Goal: Transaction & Acquisition: Purchase product/service

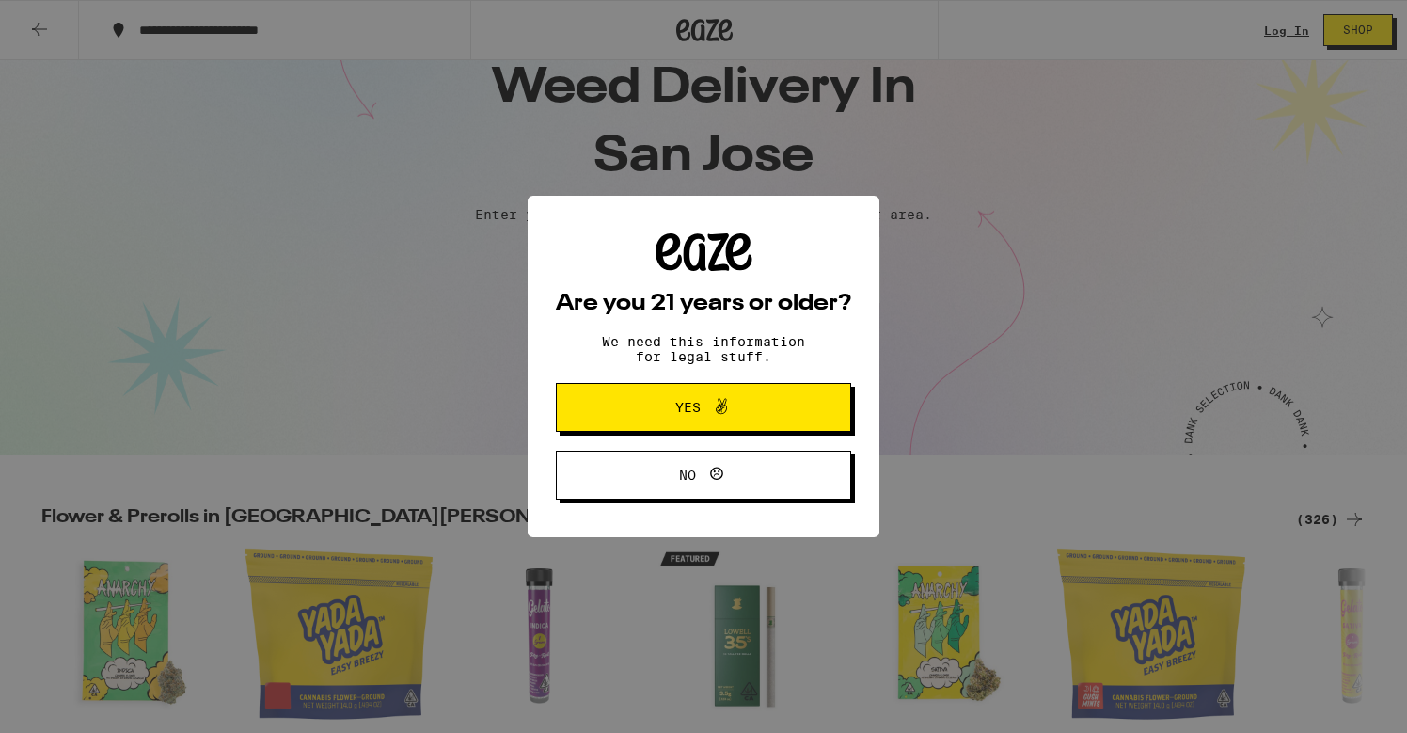
click at [631, 402] on button "Yes" at bounding box center [703, 407] width 295 height 49
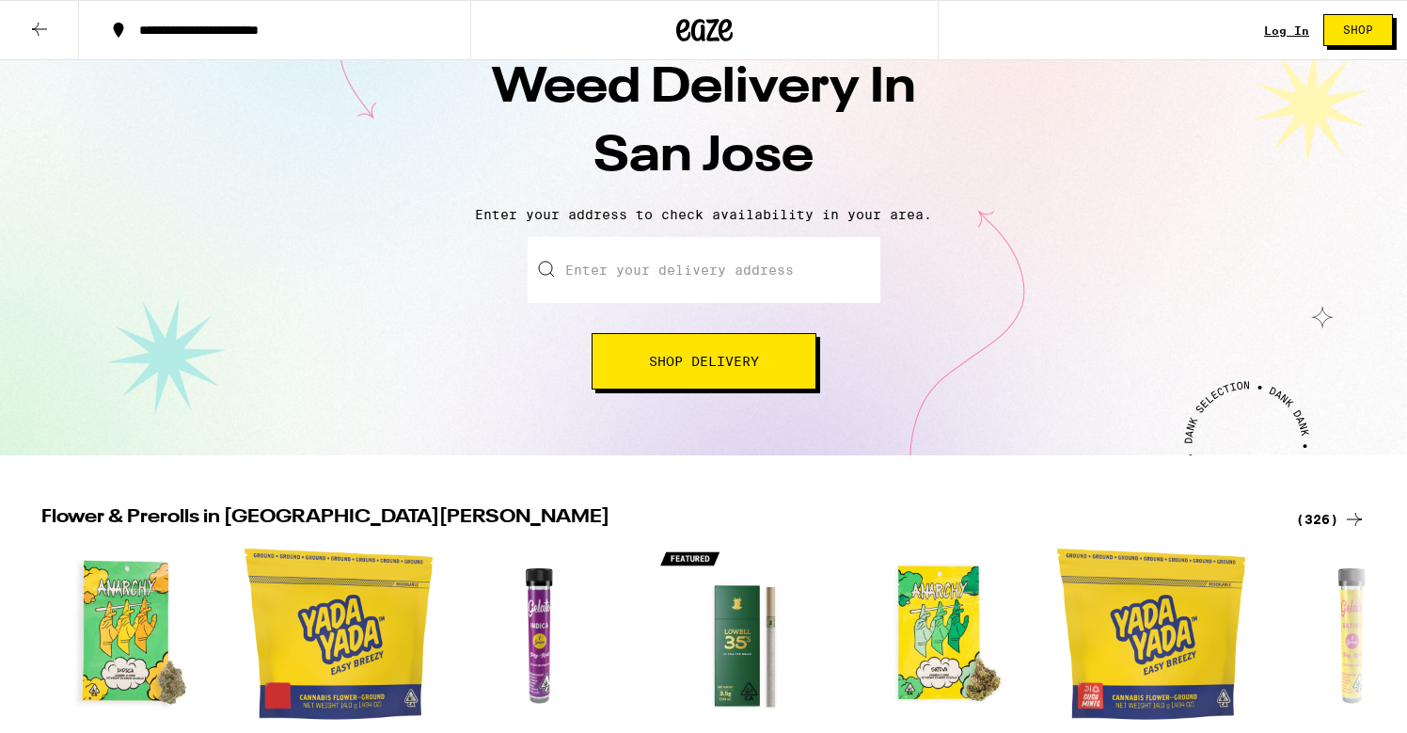
click at [701, 272] on input "Enter your delivery address" at bounding box center [704, 270] width 353 height 66
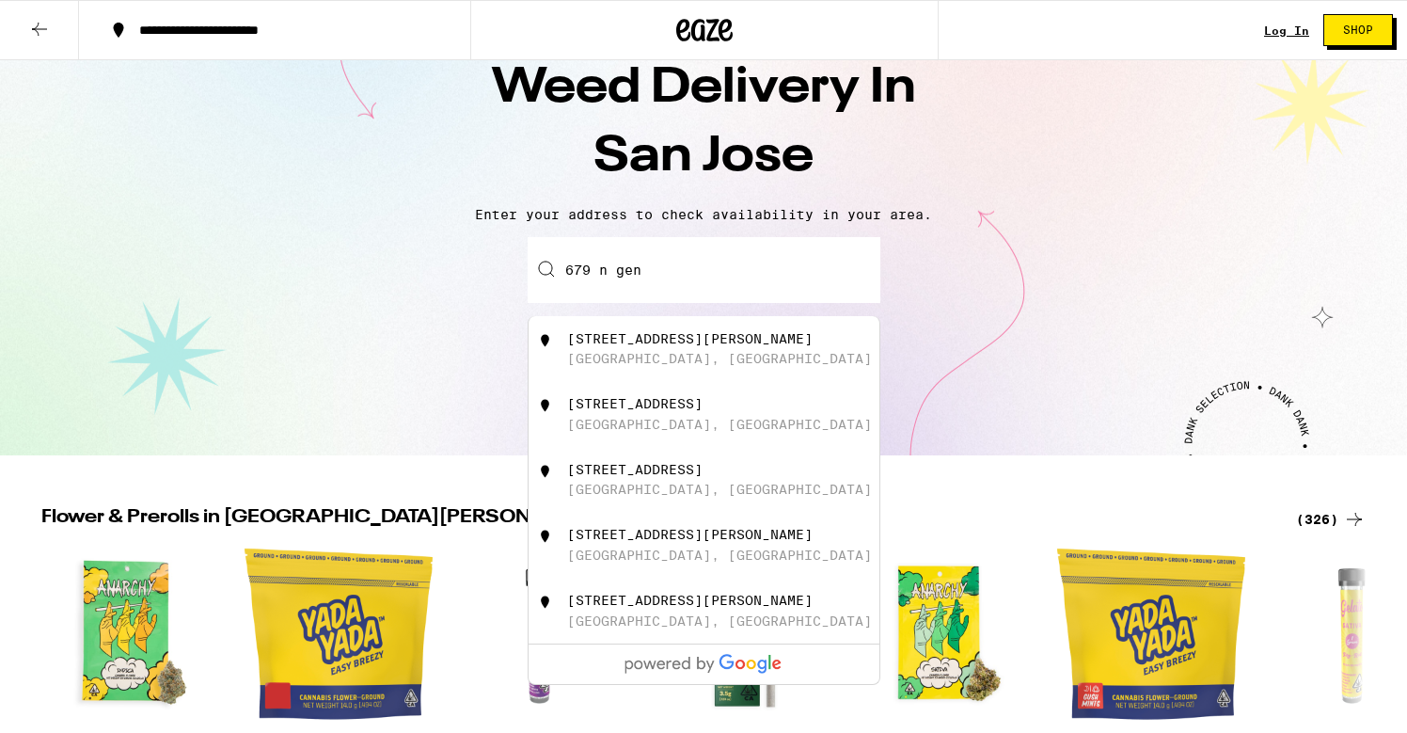
click at [681, 341] on div "[STREET_ADDRESS][PERSON_NAME]" at bounding box center [690, 338] width 246 height 15
type input "[STREET_ADDRESS][PERSON_NAME]"
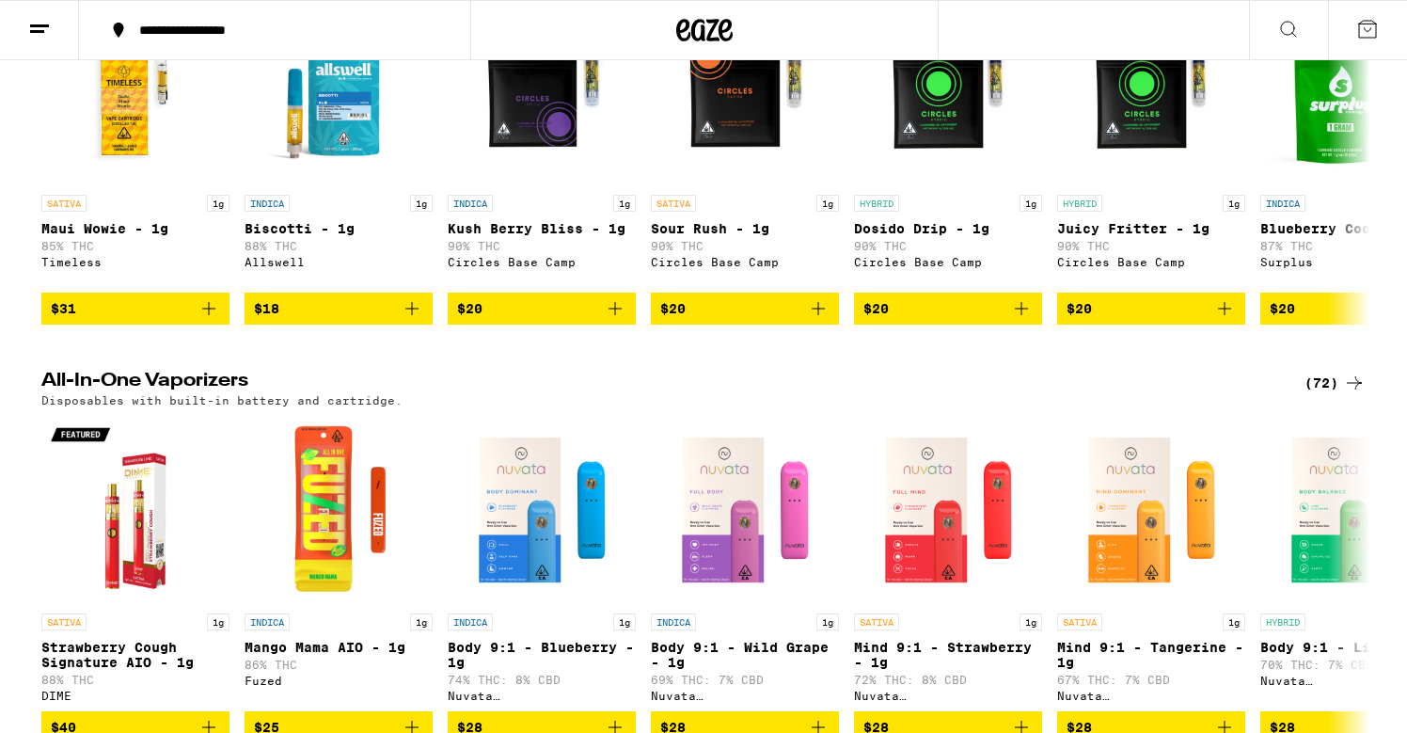
scroll to position [2382, 0]
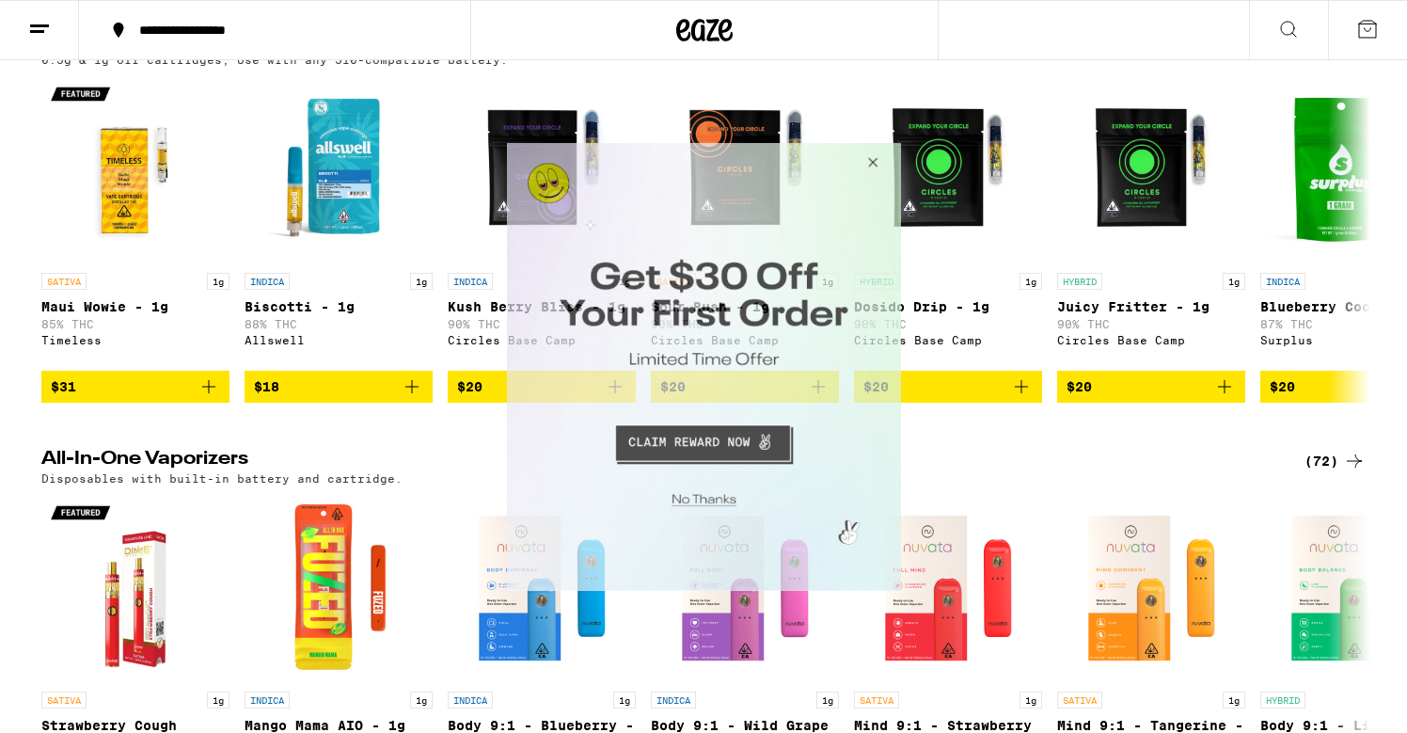
click at [878, 159] on button "Close Modal" at bounding box center [869, 164] width 51 height 45
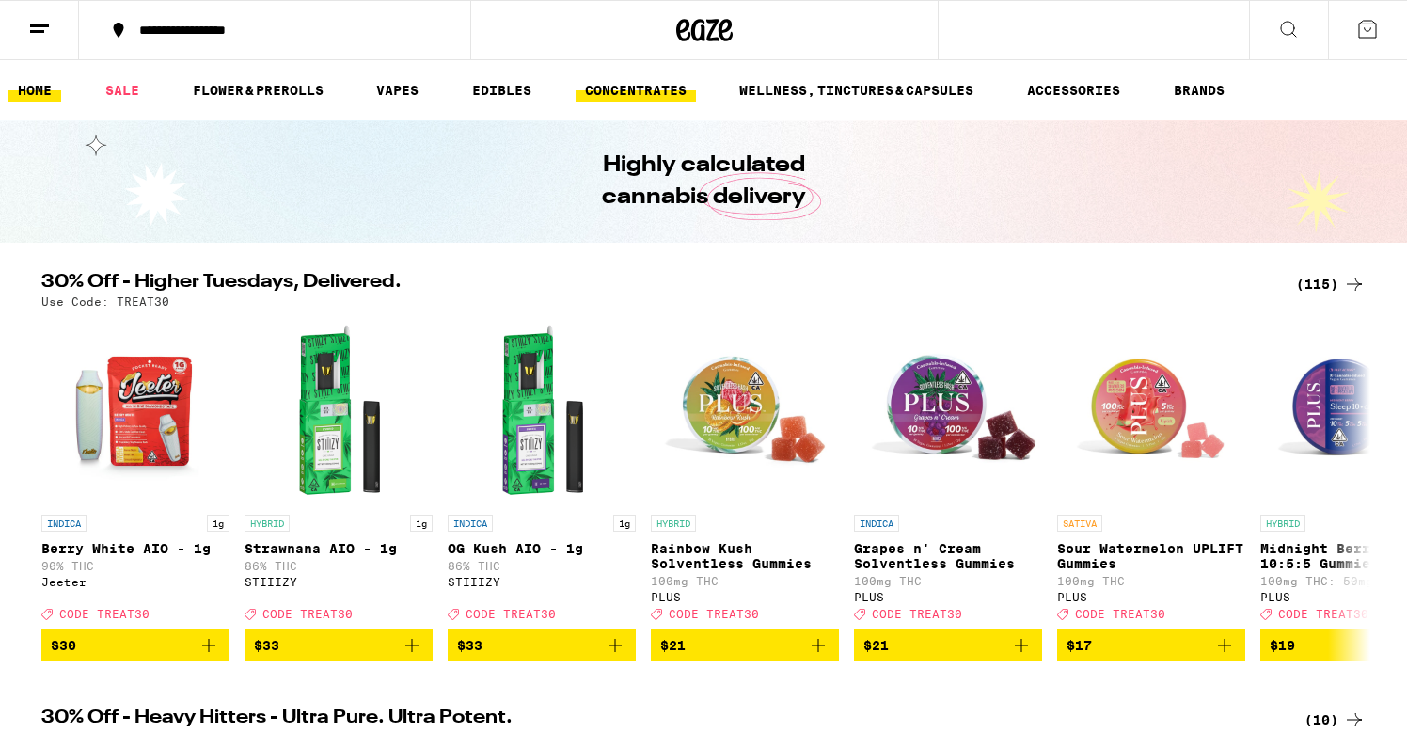
scroll to position [0, 0]
click at [1284, 20] on icon at bounding box center [1288, 29] width 23 height 23
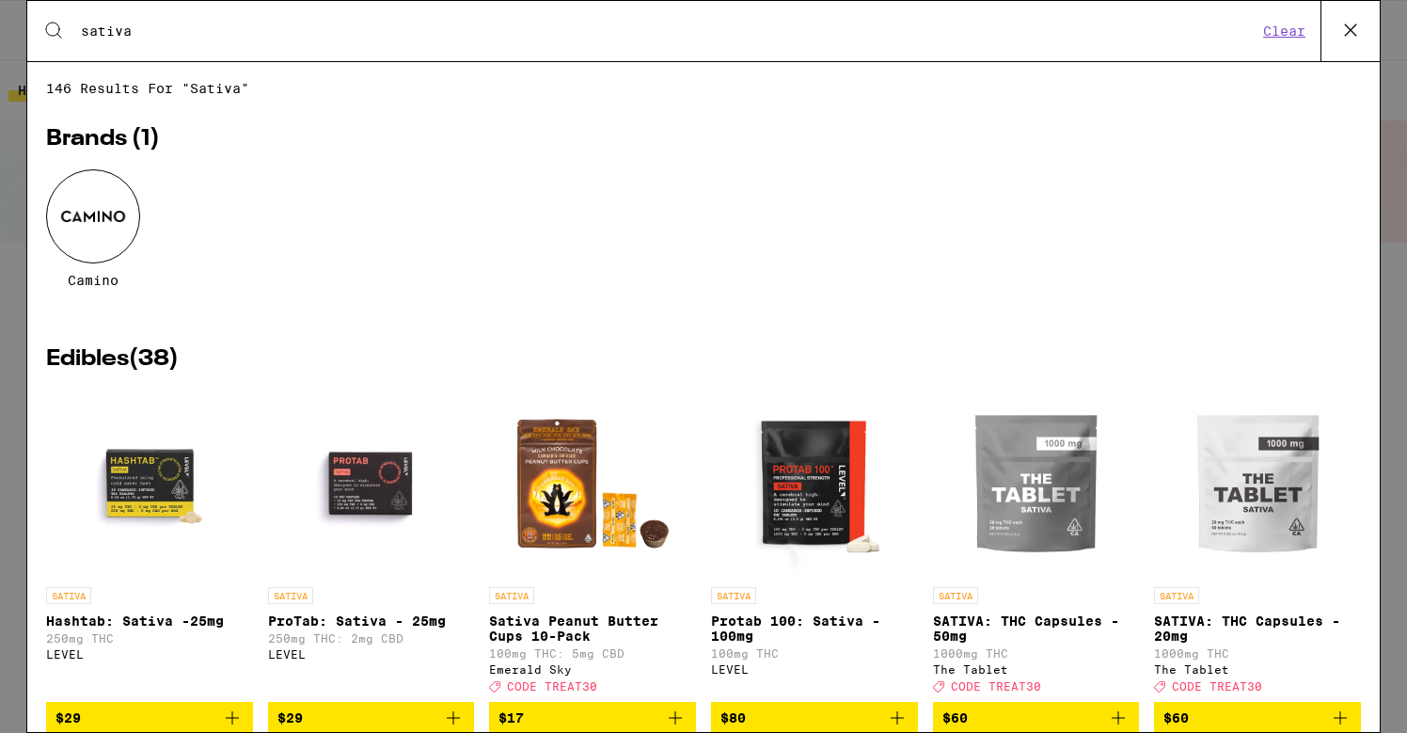
type input "sativa"
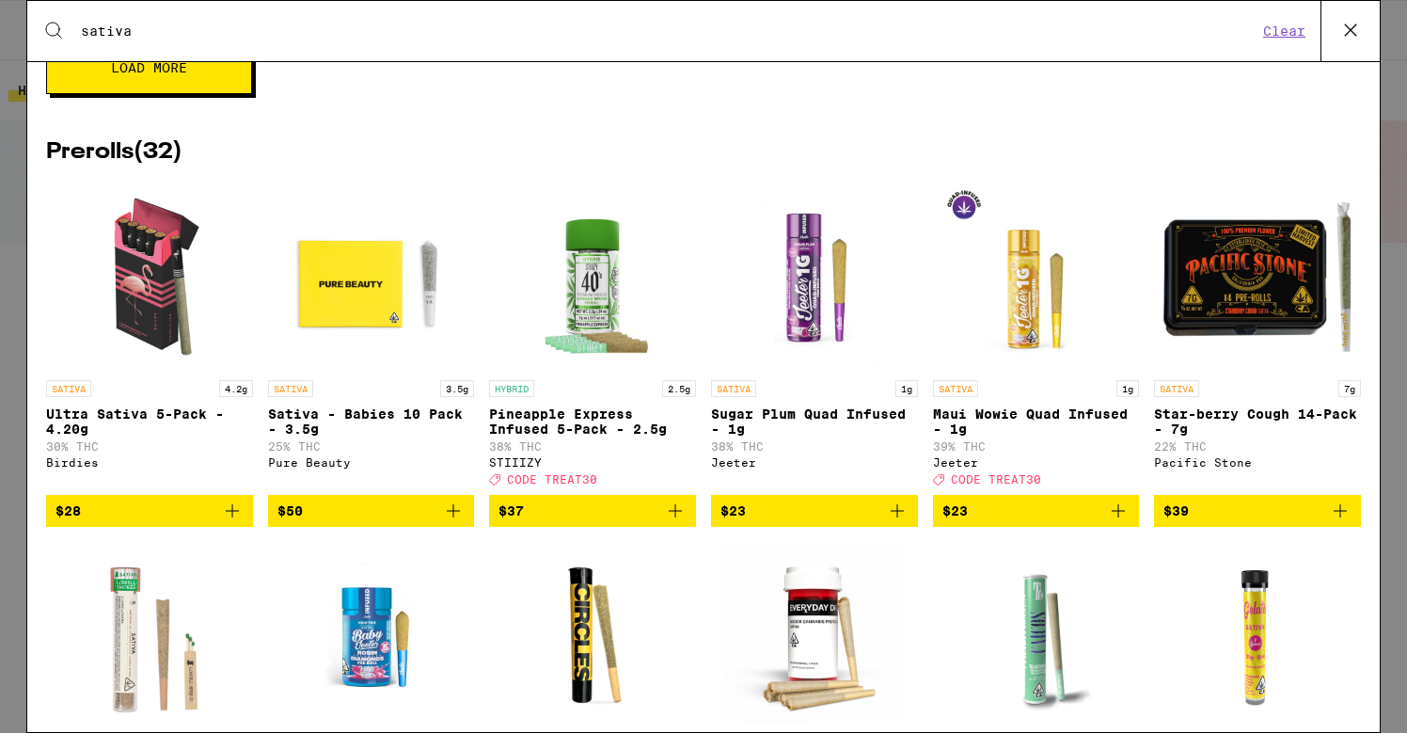
scroll to position [1909, 0]
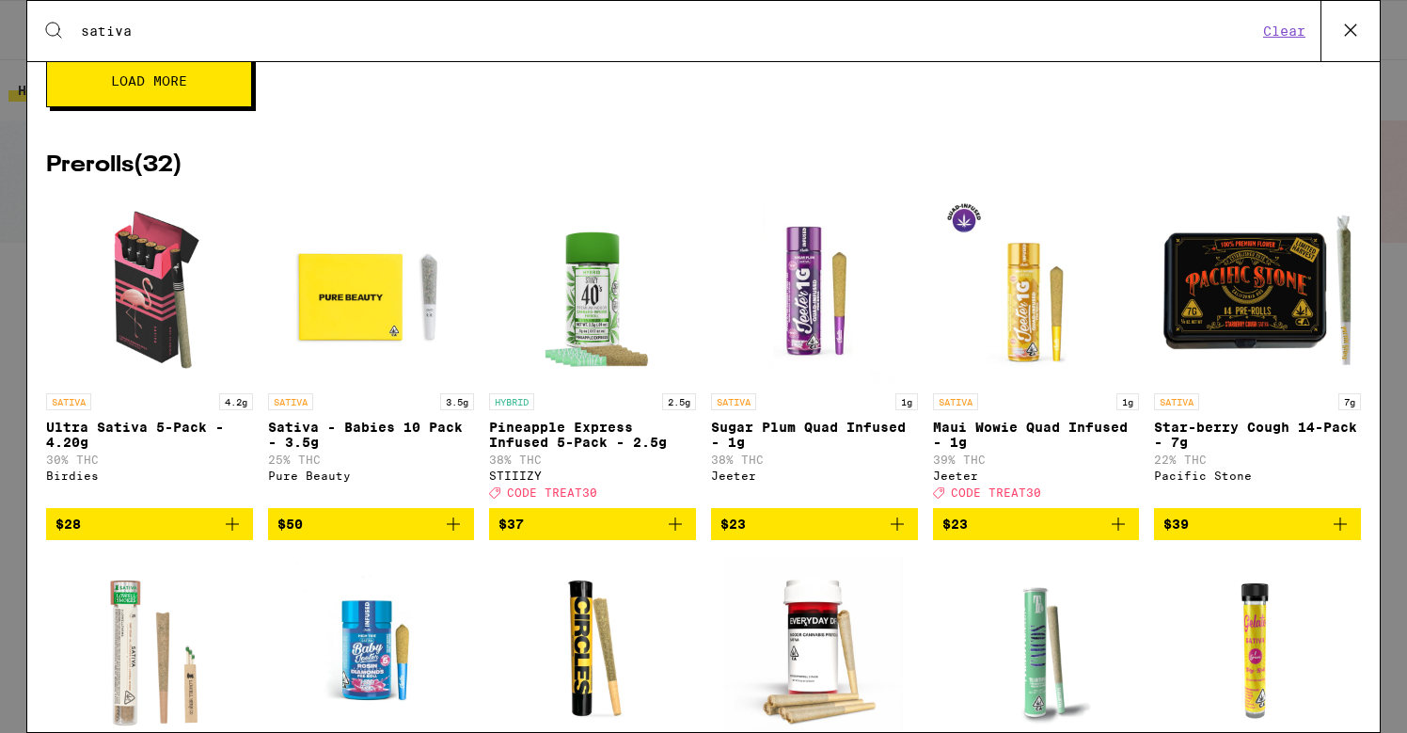
click at [364, 339] on img "Open page for Sativa - Babies 10 Pack - 3.5g from Pure Beauty" at bounding box center [371, 290] width 188 height 188
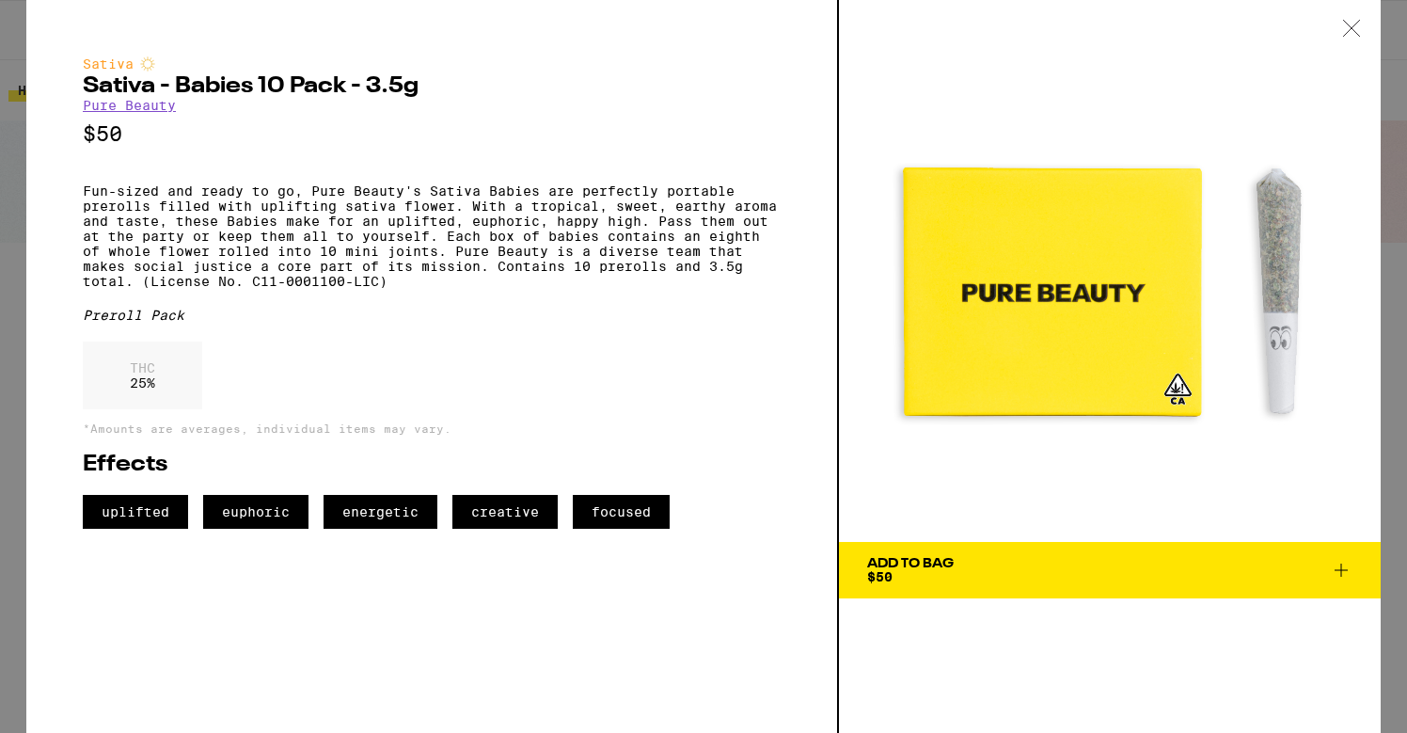
click at [1338, 570] on icon at bounding box center [1341, 569] width 13 height 13
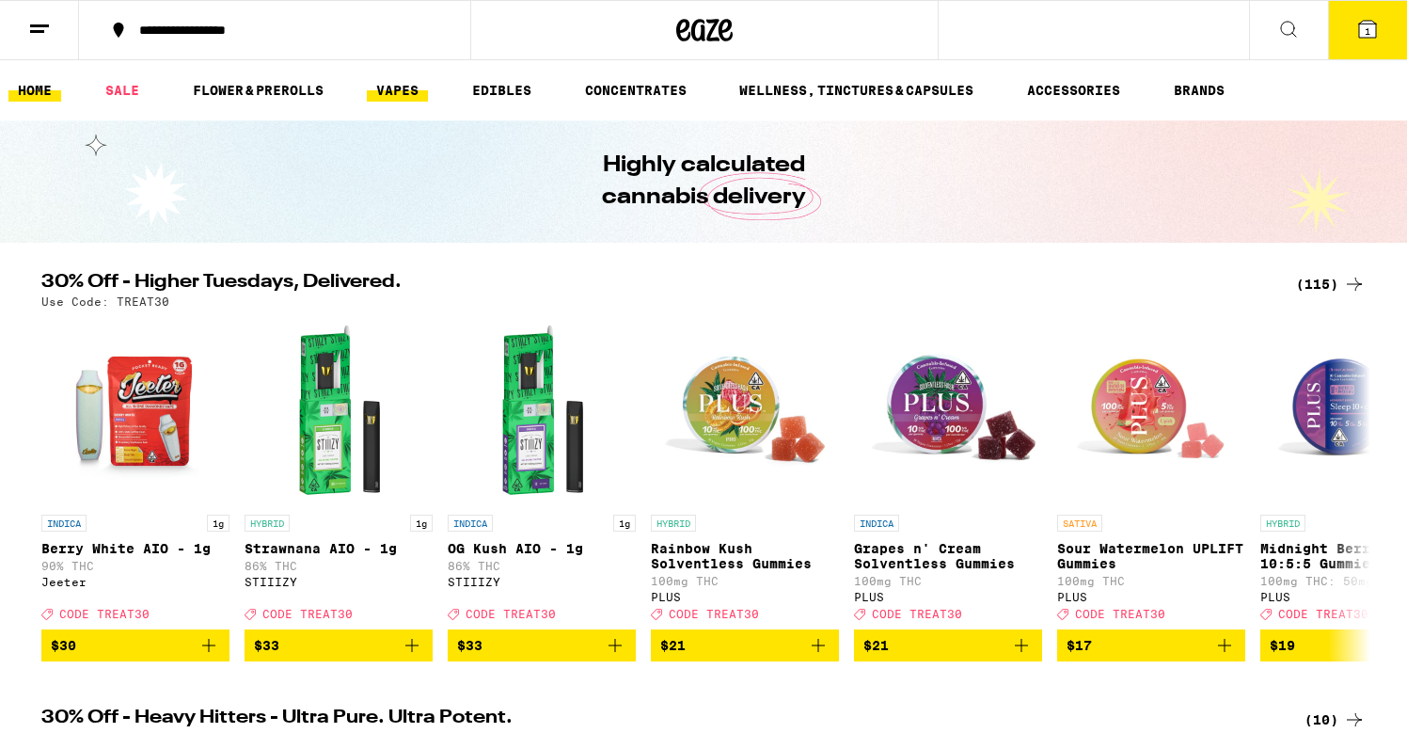
click at [388, 87] on link "VAPES" at bounding box center [397, 90] width 61 height 23
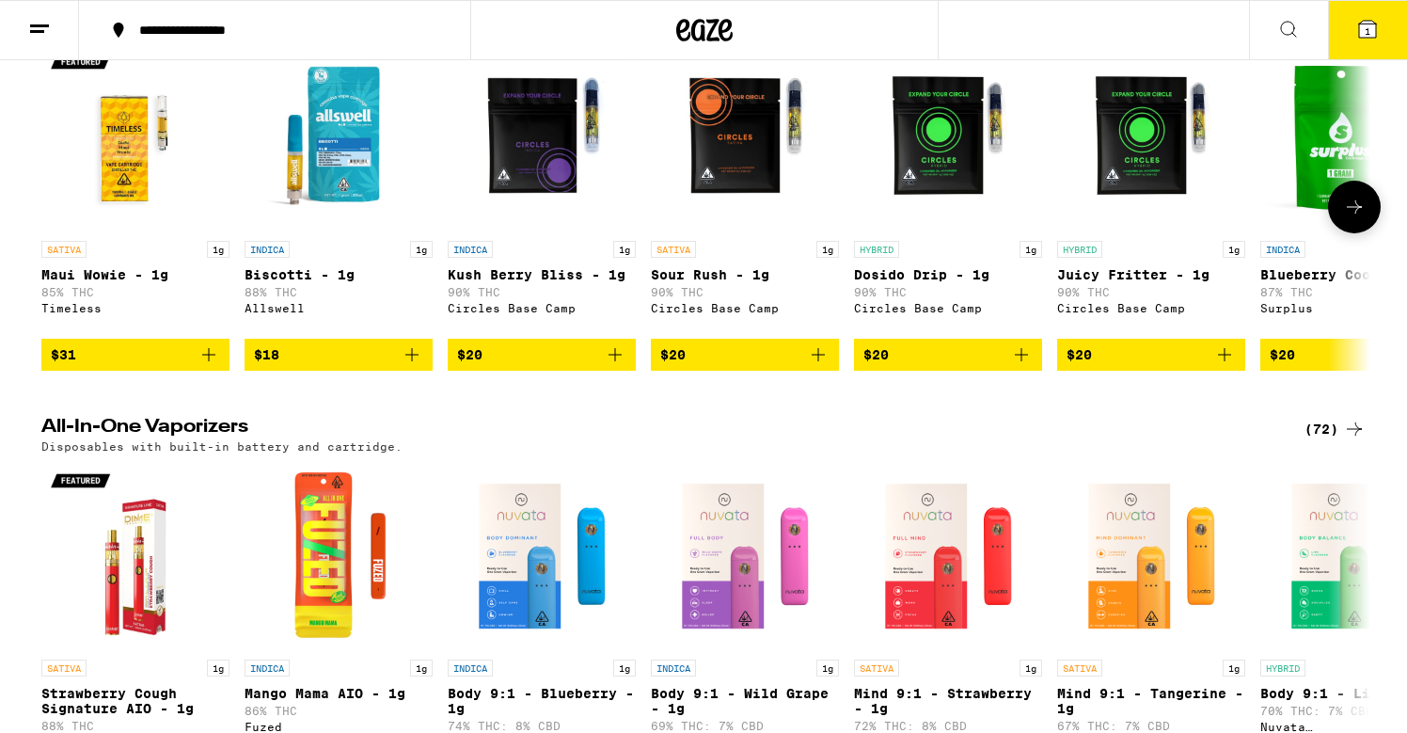
scroll to position [379, 0]
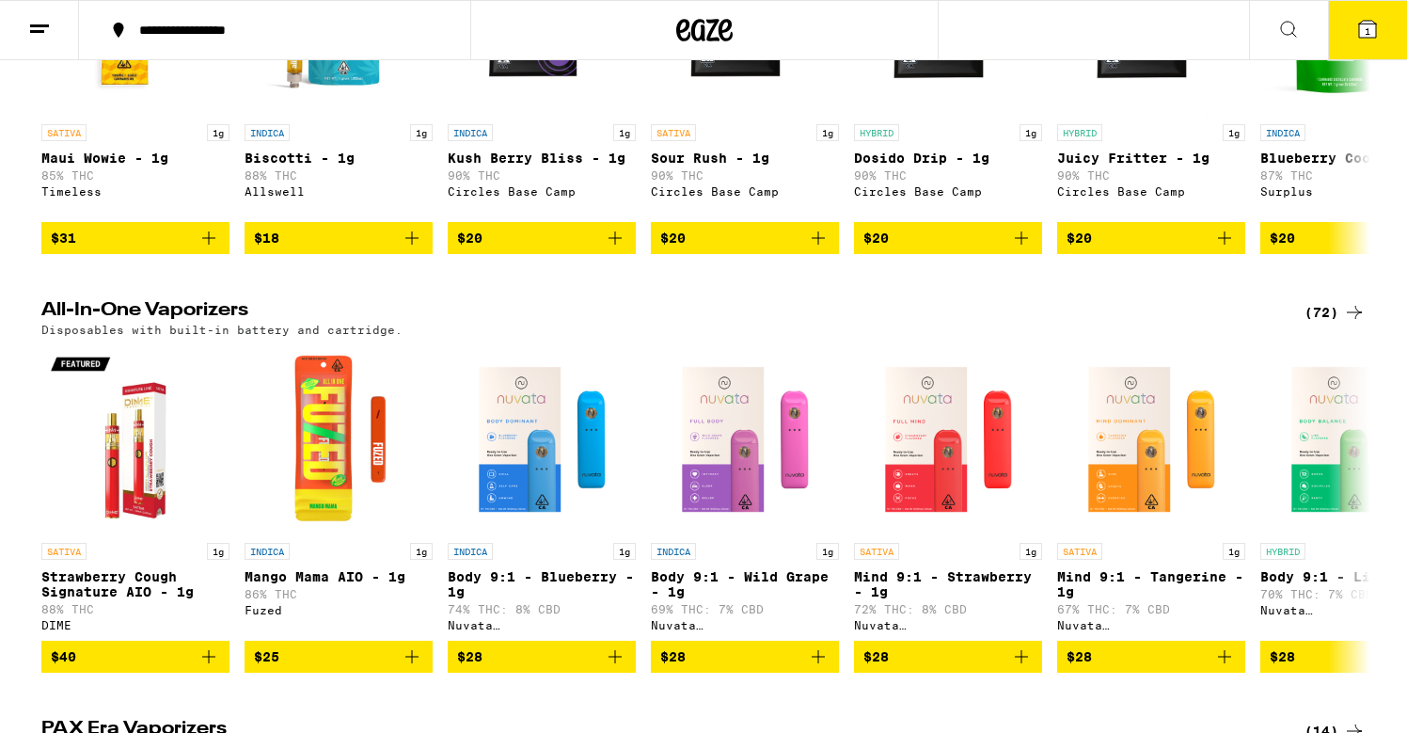
click at [1353, 319] on icon at bounding box center [1354, 312] width 15 height 13
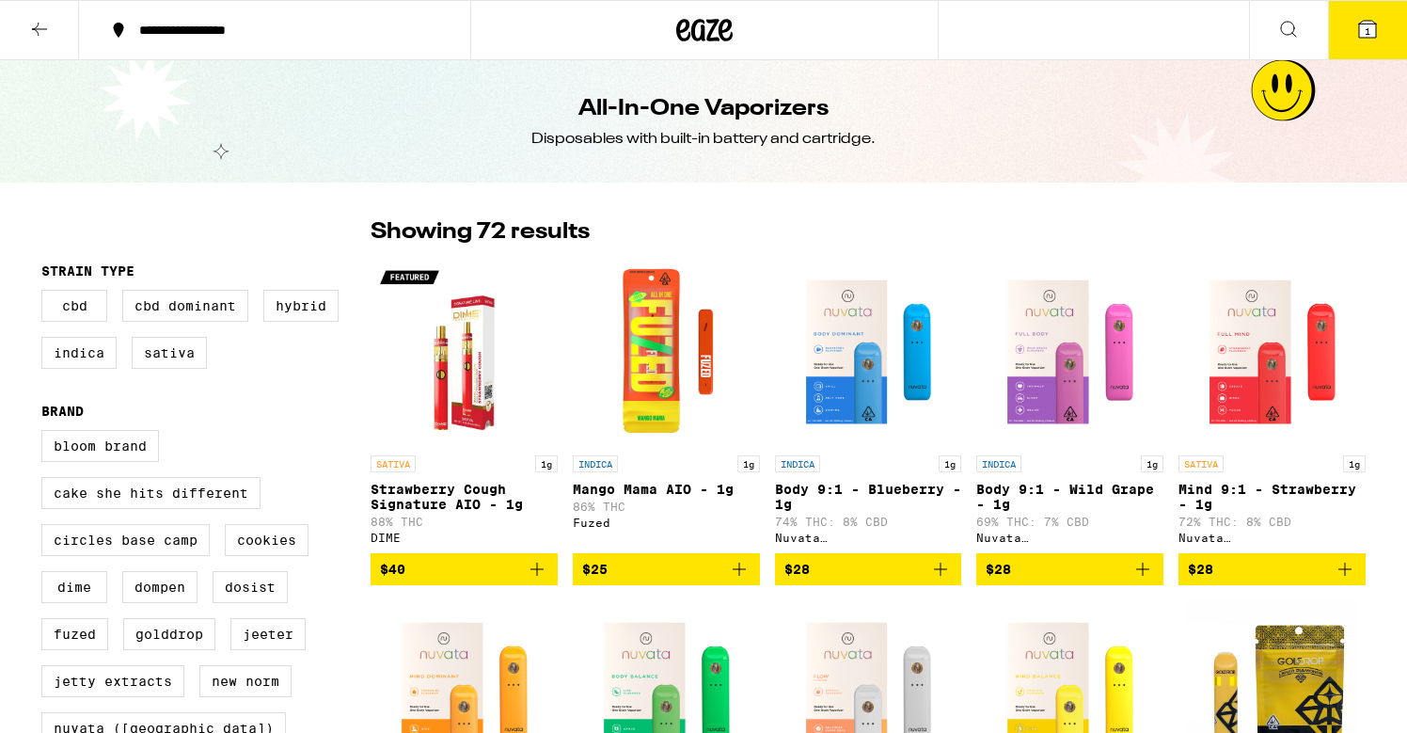
click at [1359, 25] on icon at bounding box center [1367, 29] width 17 height 17
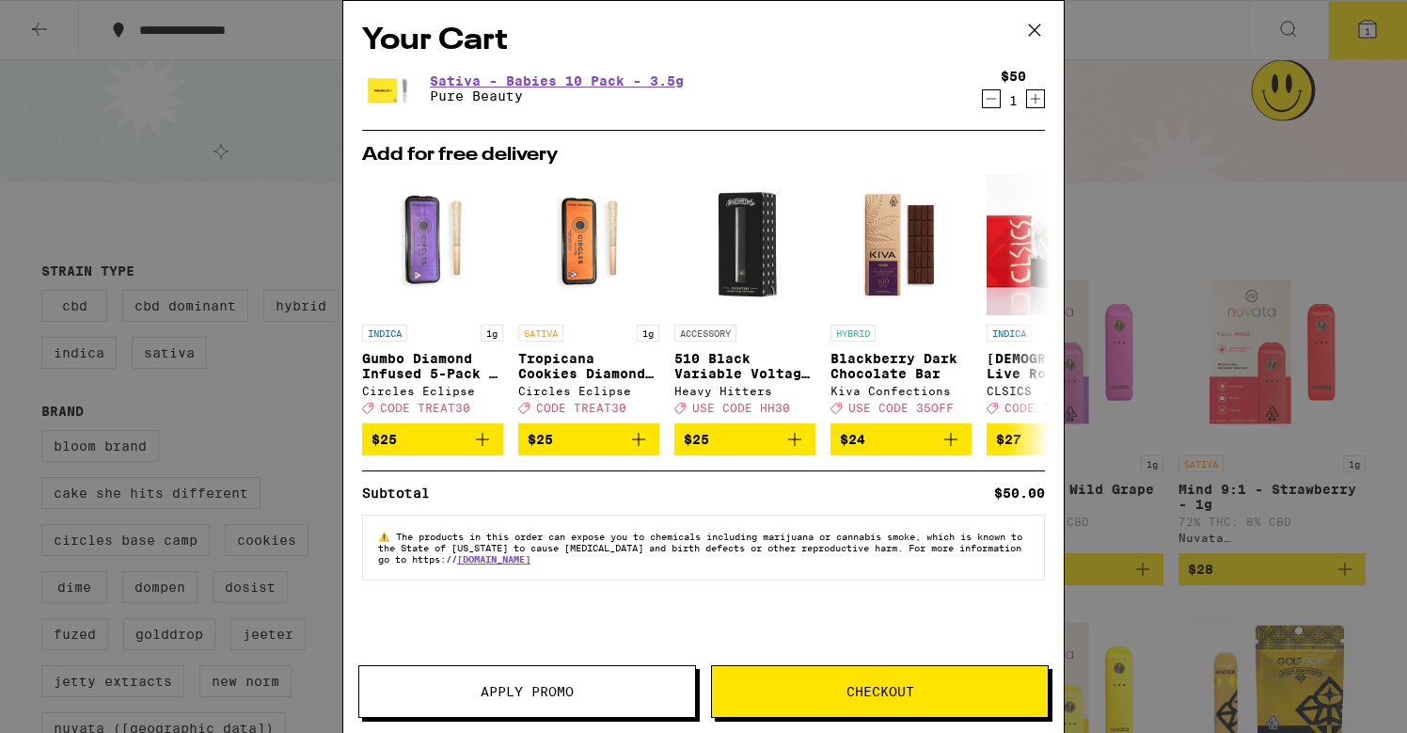
click at [1033, 34] on icon at bounding box center [1035, 30] width 28 height 28
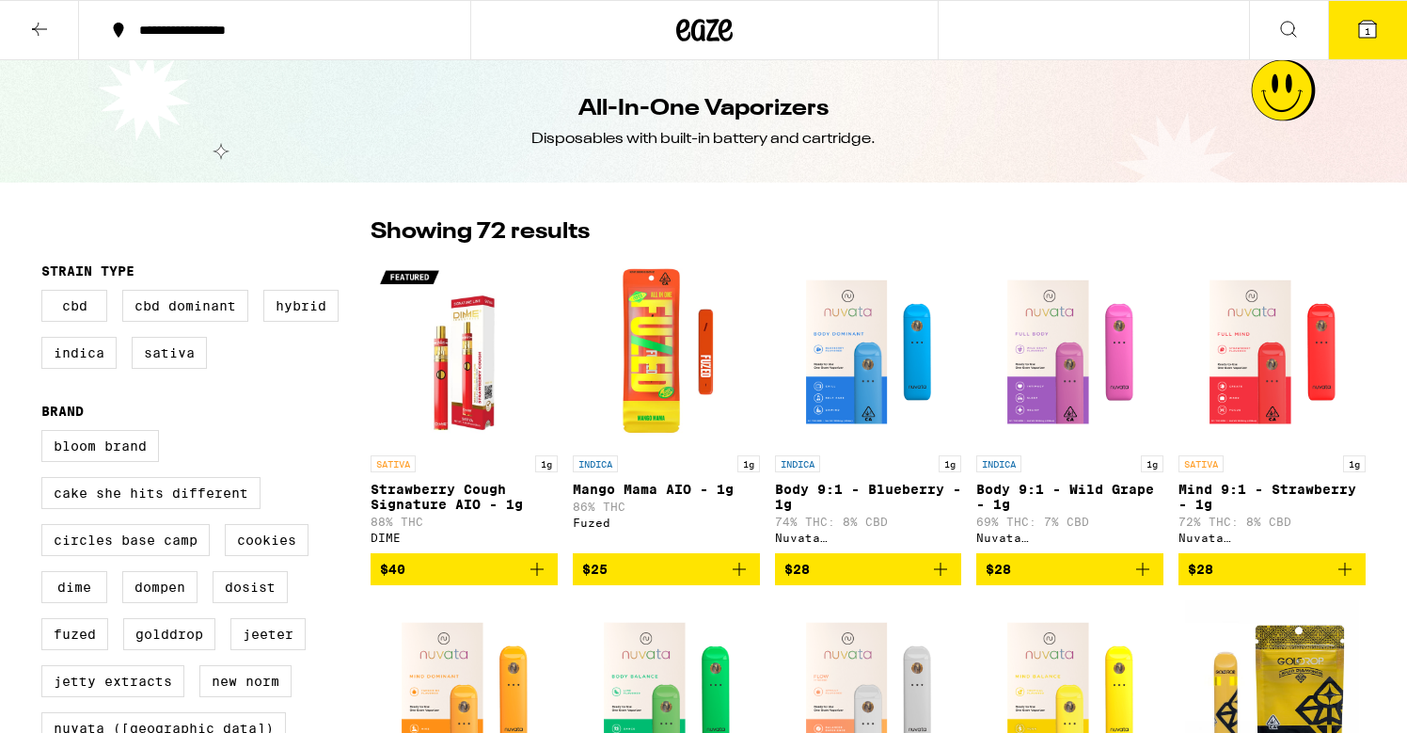
click at [1362, 31] on icon at bounding box center [1367, 29] width 17 height 17
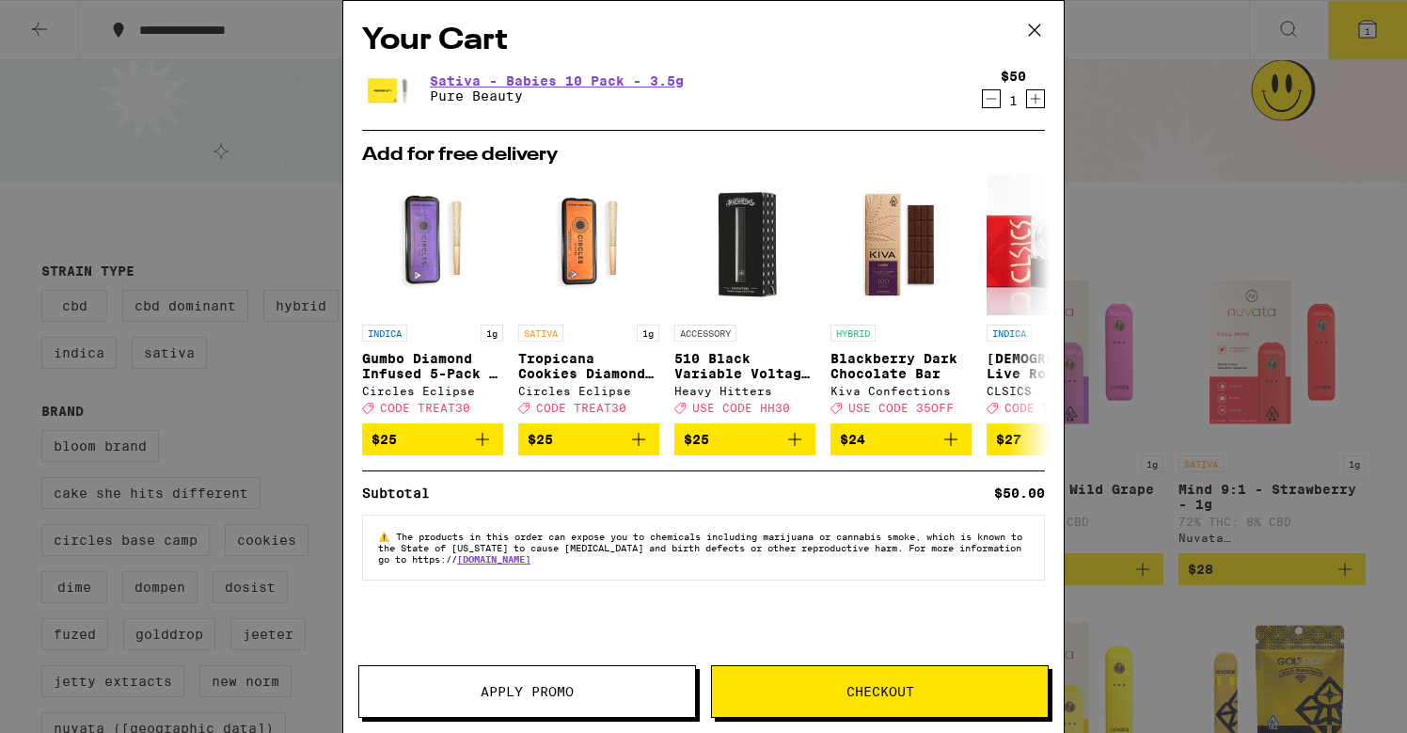
click at [842, 683] on button "Checkout" at bounding box center [880, 691] width 338 height 53
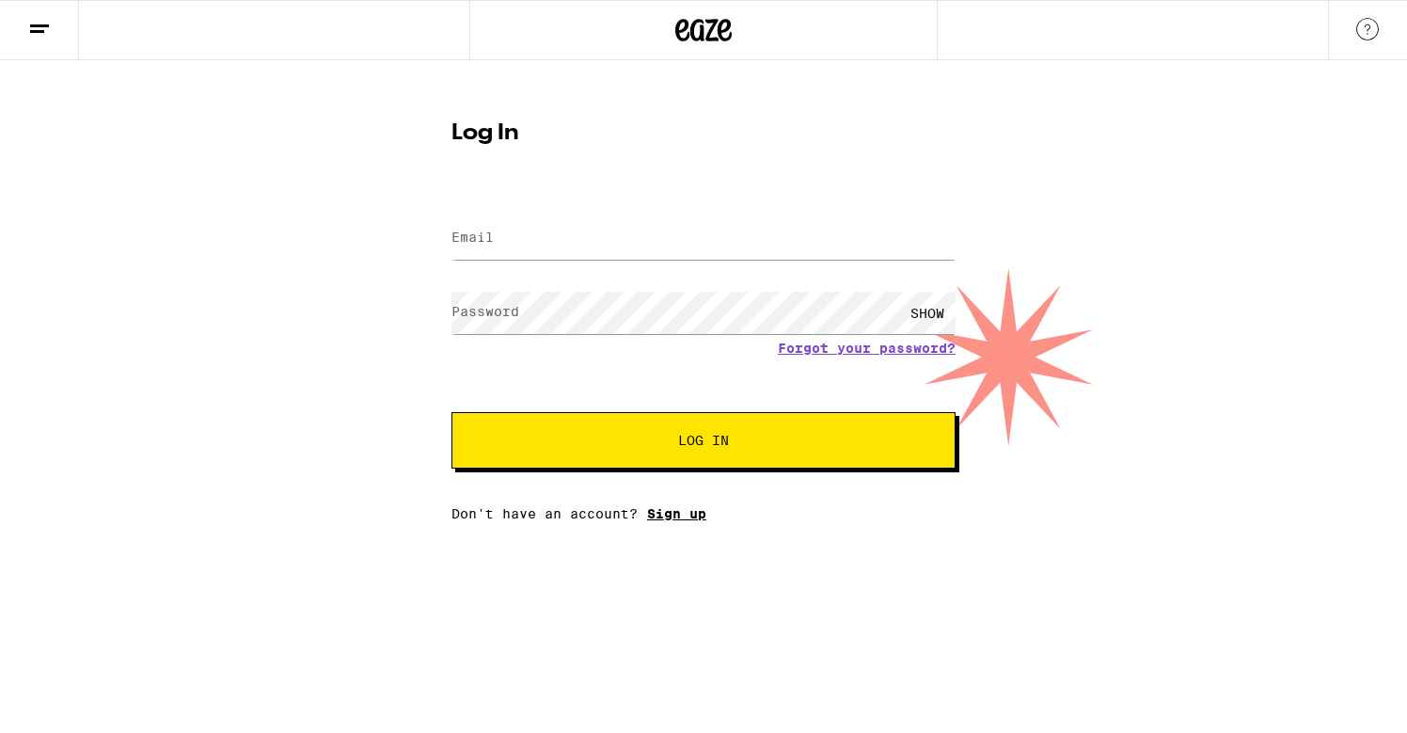
click at [680, 518] on link "Sign up" at bounding box center [676, 513] width 59 height 15
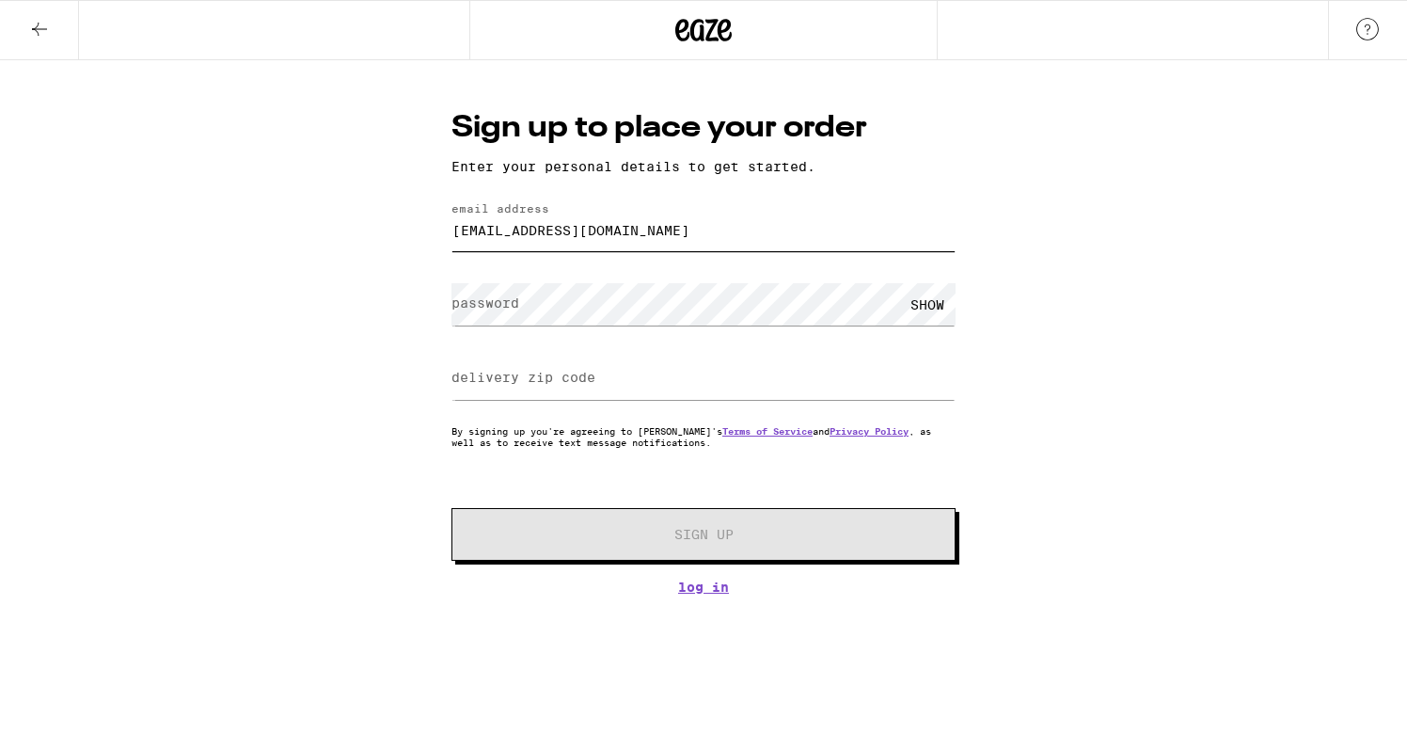
type input "[EMAIL_ADDRESS][DOMAIN_NAME]"
click at [674, 388] on input "delivery zip code" at bounding box center [704, 378] width 504 height 42
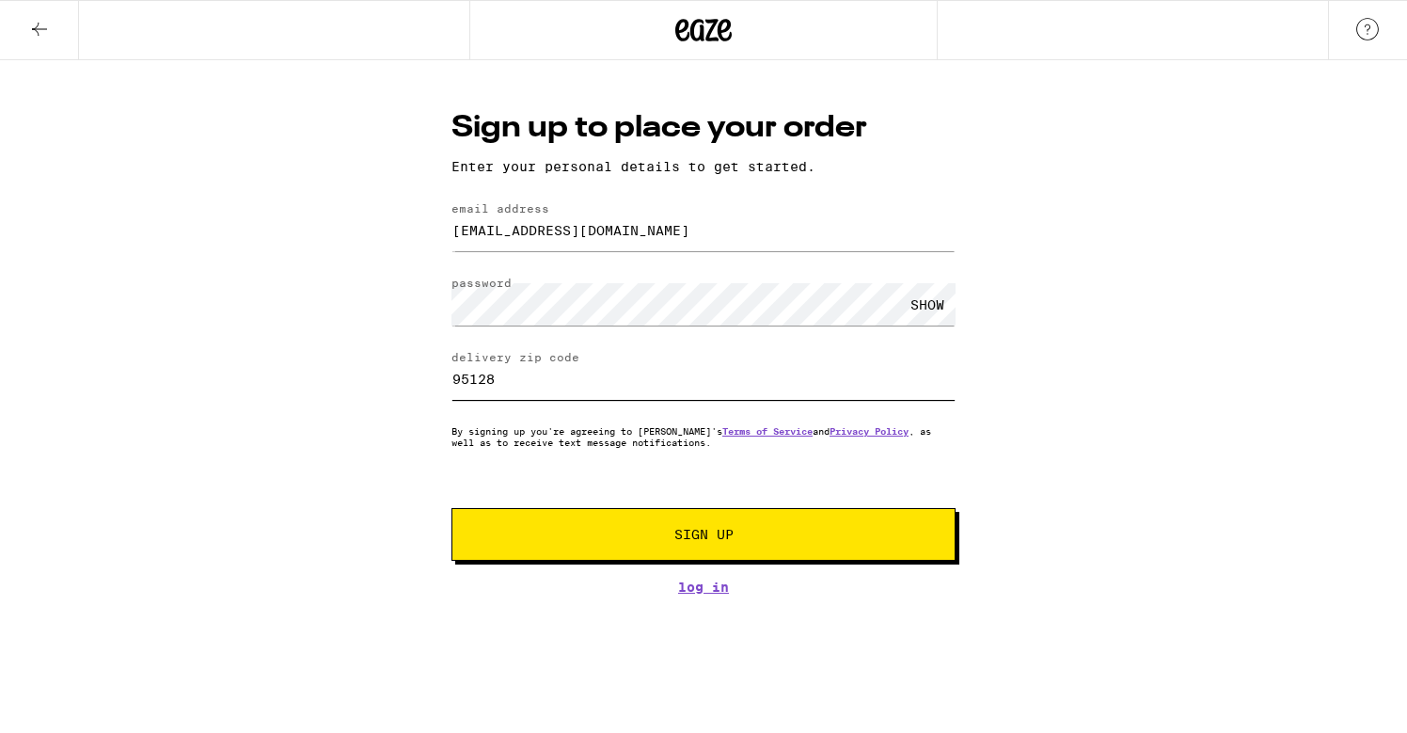
type input "95128"
click at [722, 541] on span "Sign Up" at bounding box center [703, 534] width 59 height 13
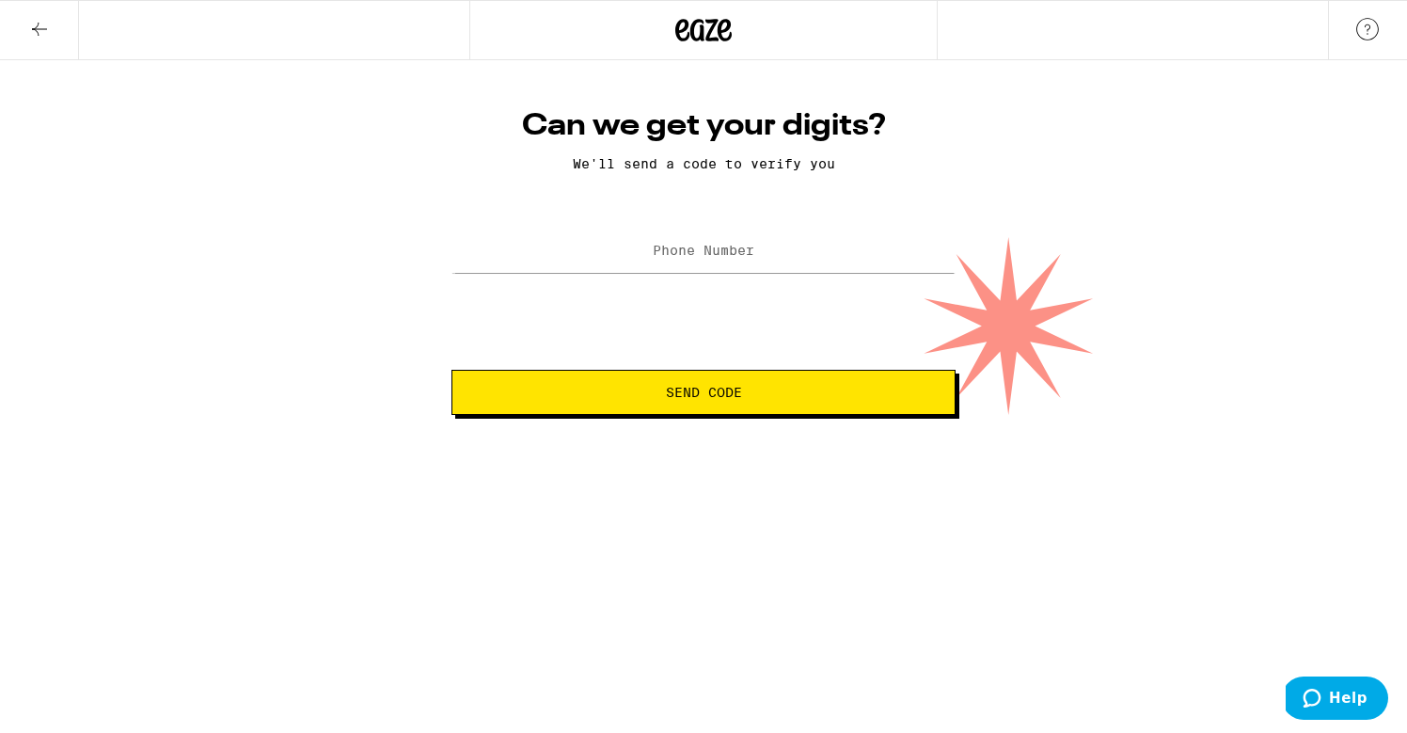
click at [706, 253] on label "Phone Number" at bounding box center [704, 250] width 102 height 15
type input "[PHONE_NUMBER]"
click at [724, 399] on span "Send Code" at bounding box center [704, 392] width 76 height 13
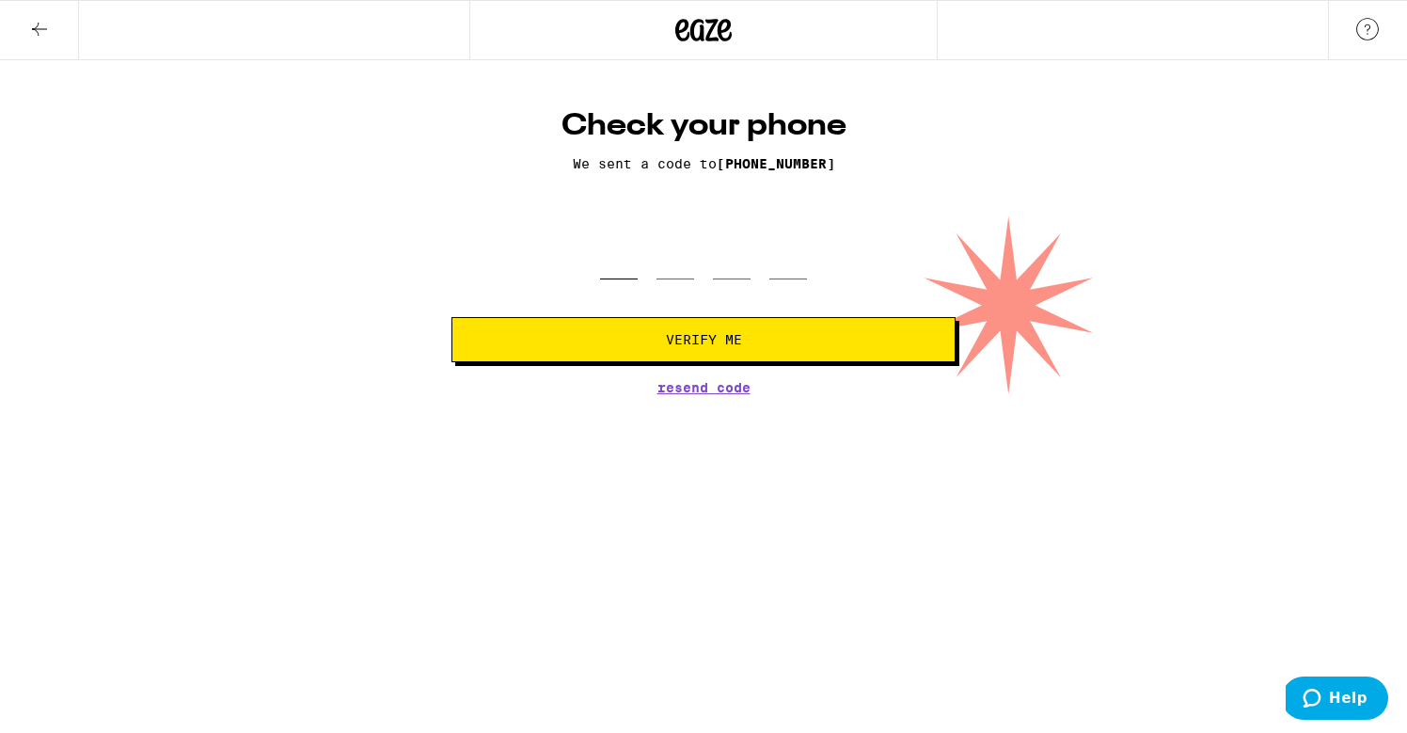
click at [621, 277] on input "tel" at bounding box center [619, 251] width 38 height 55
type input "8"
type input "0"
type input "7"
type input "6"
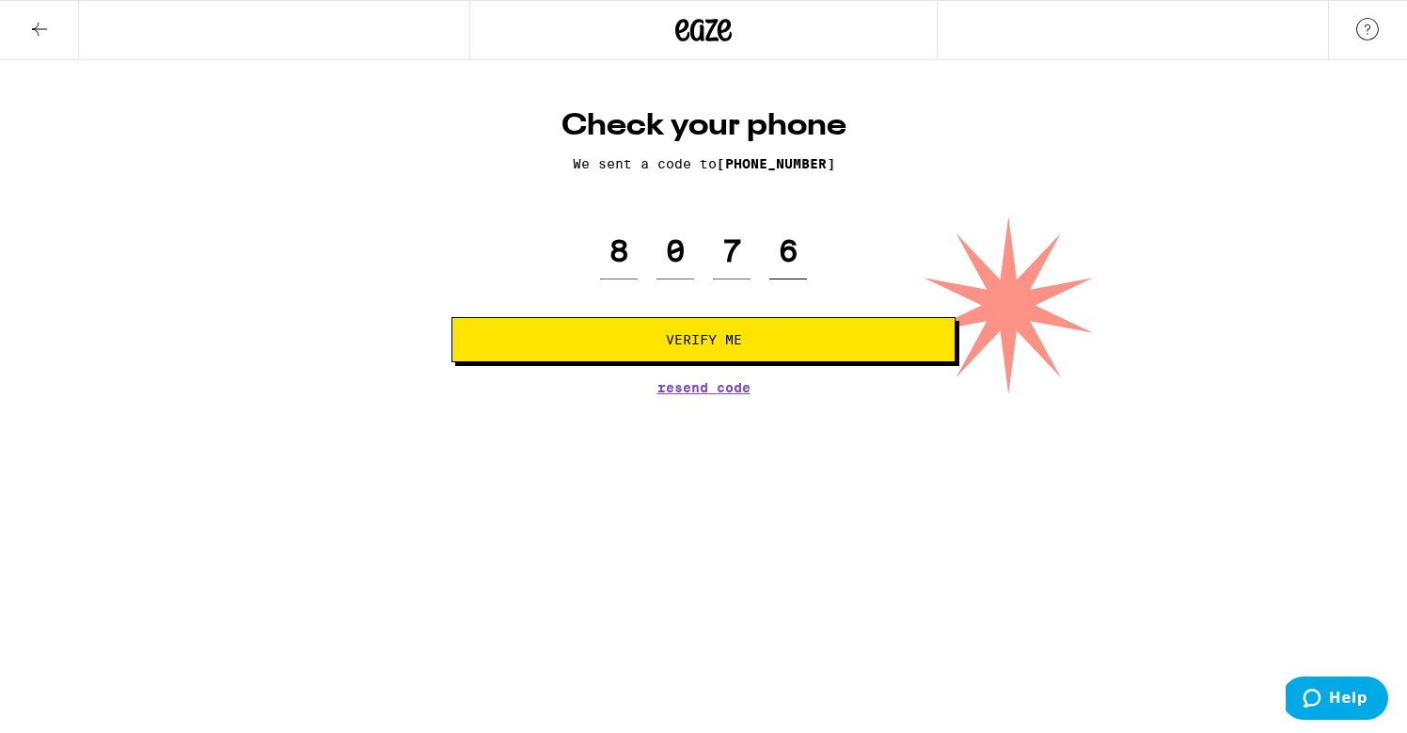
click at [704, 341] on button "Verify Me" at bounding box center [704, 339] width 504 height 45
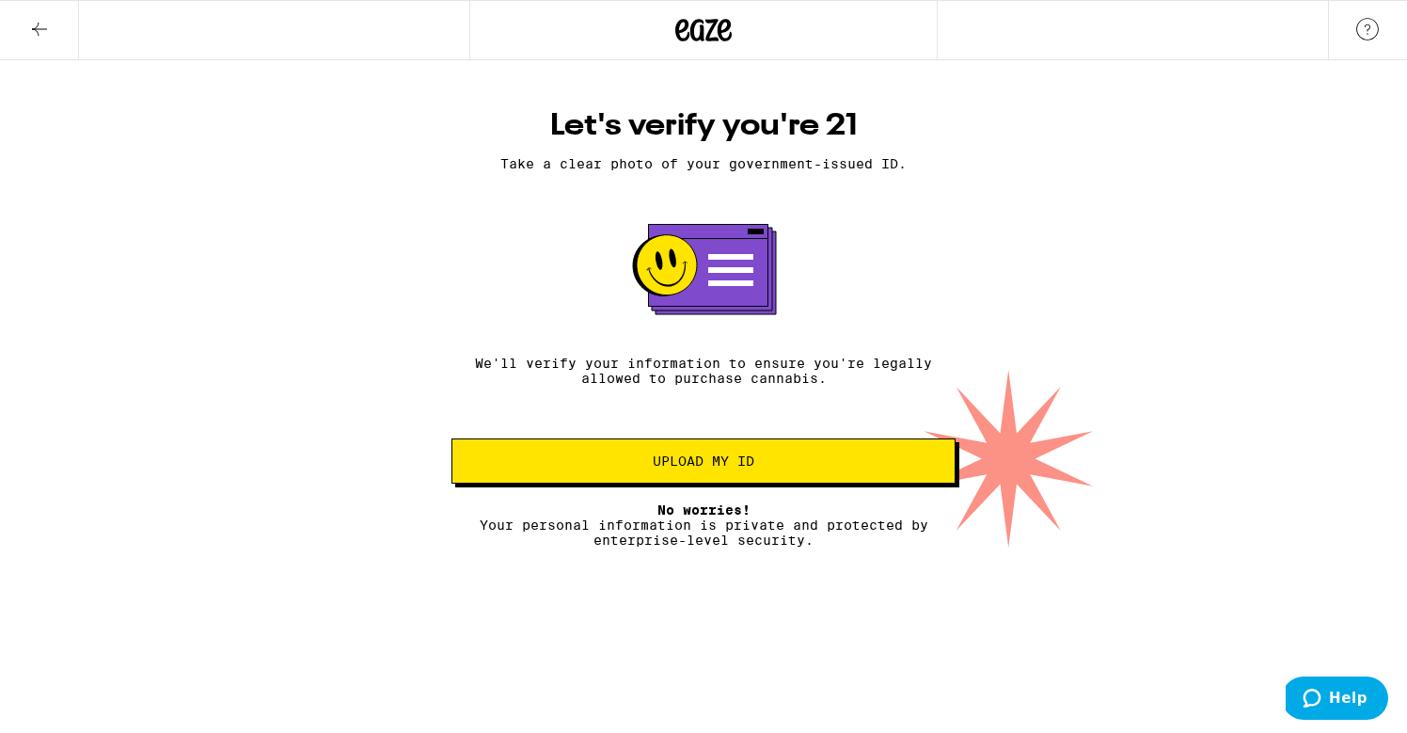
click at [699, 468] on span "Upload my ID" at bounding box center [704, 460] width 102 height 13
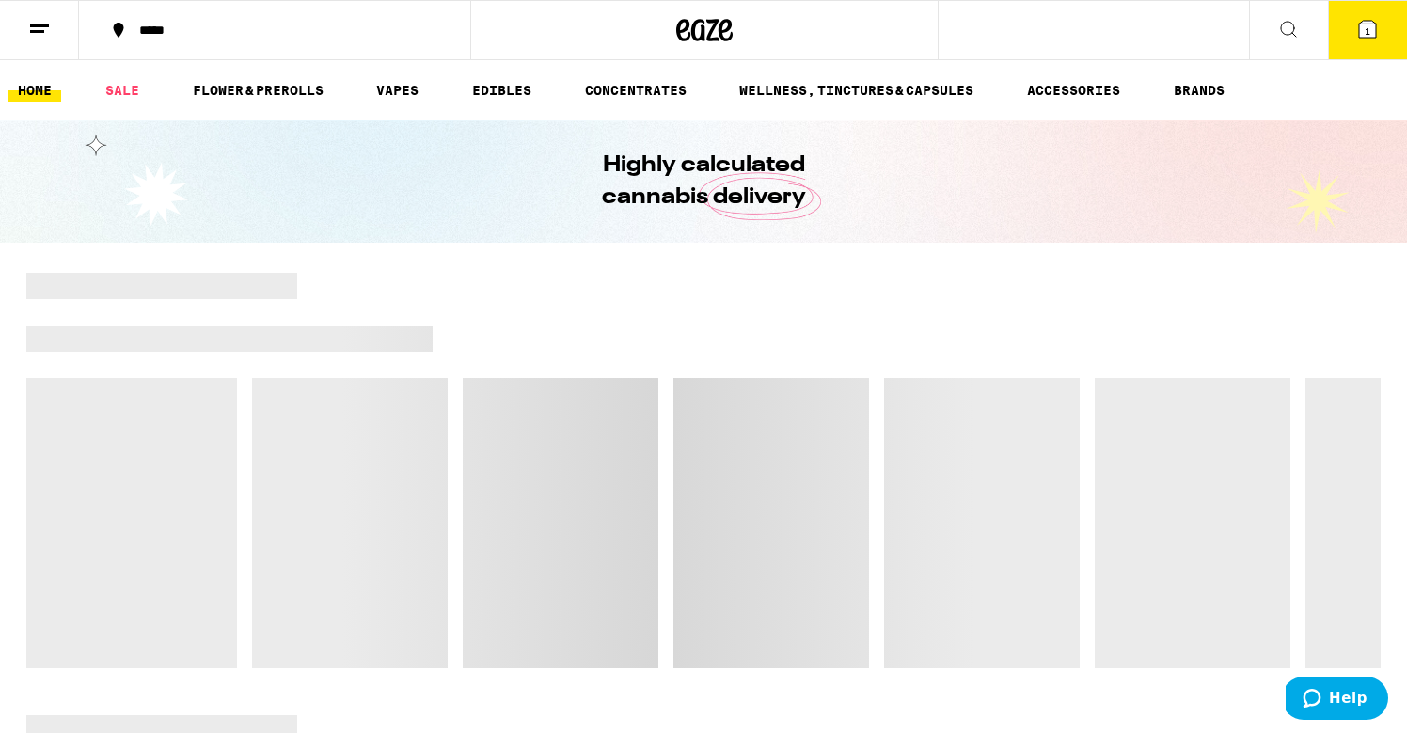
click at [1364, 28] on icon at bounding box center [1367, 29] width 17 height 17
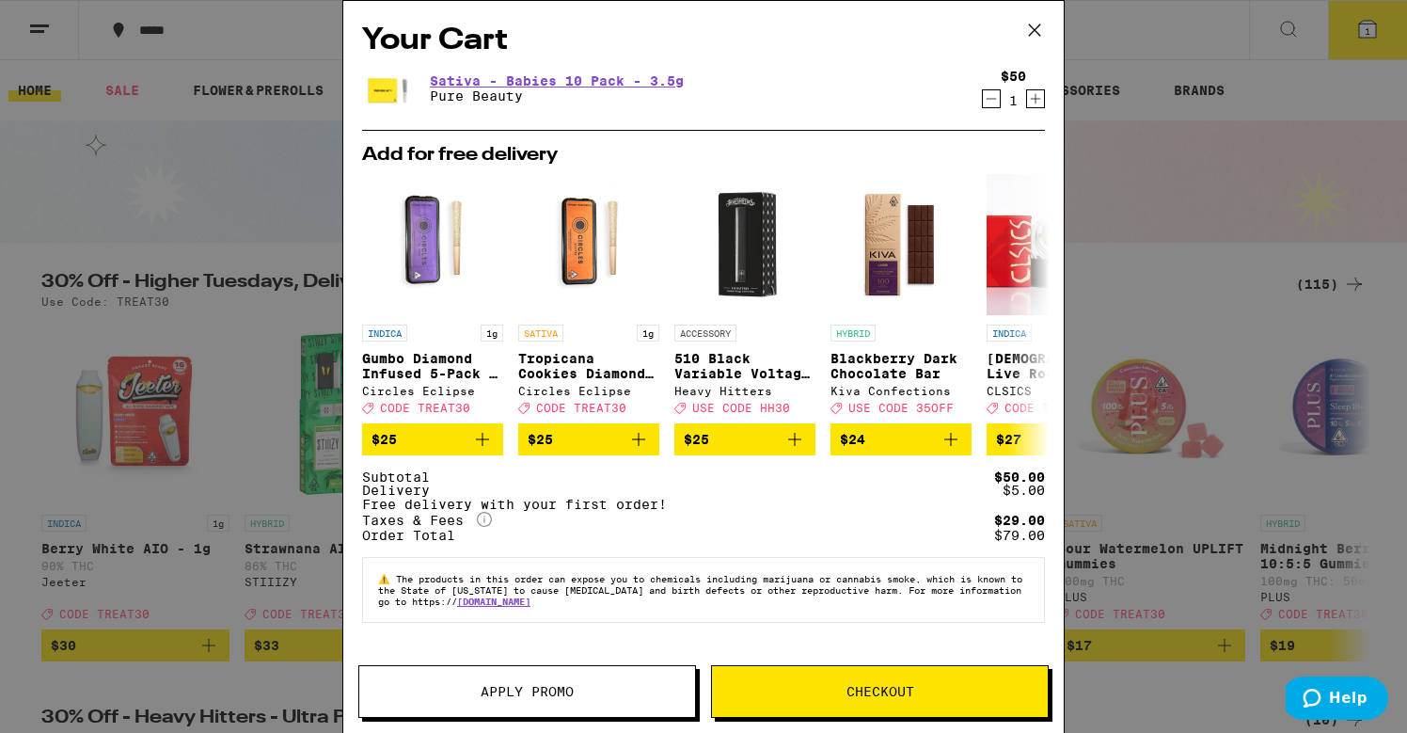
scroll to position [68, 0]
click at [849, 694] on span "Checkout" at bounding box center [881, 691] width 68 height 13
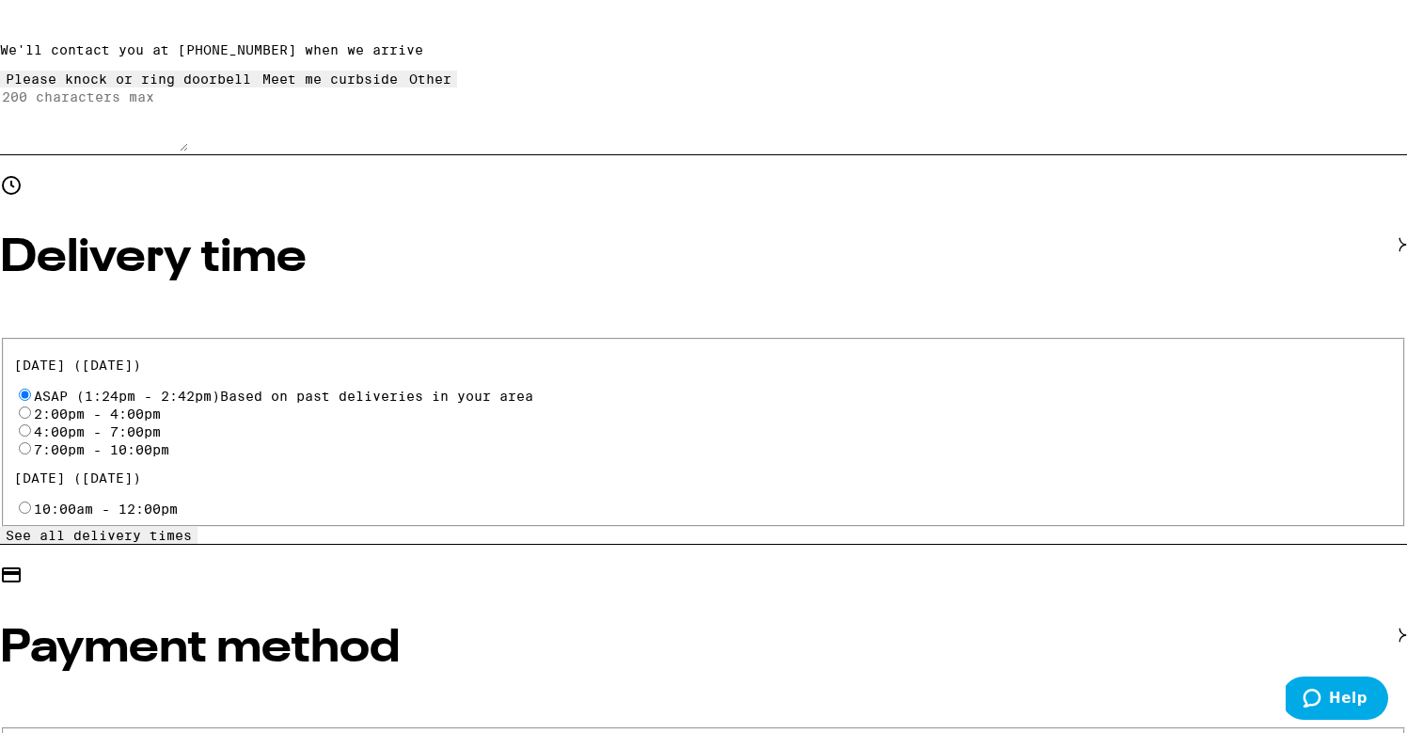
scroll to position [547, 0]
radio input "true"
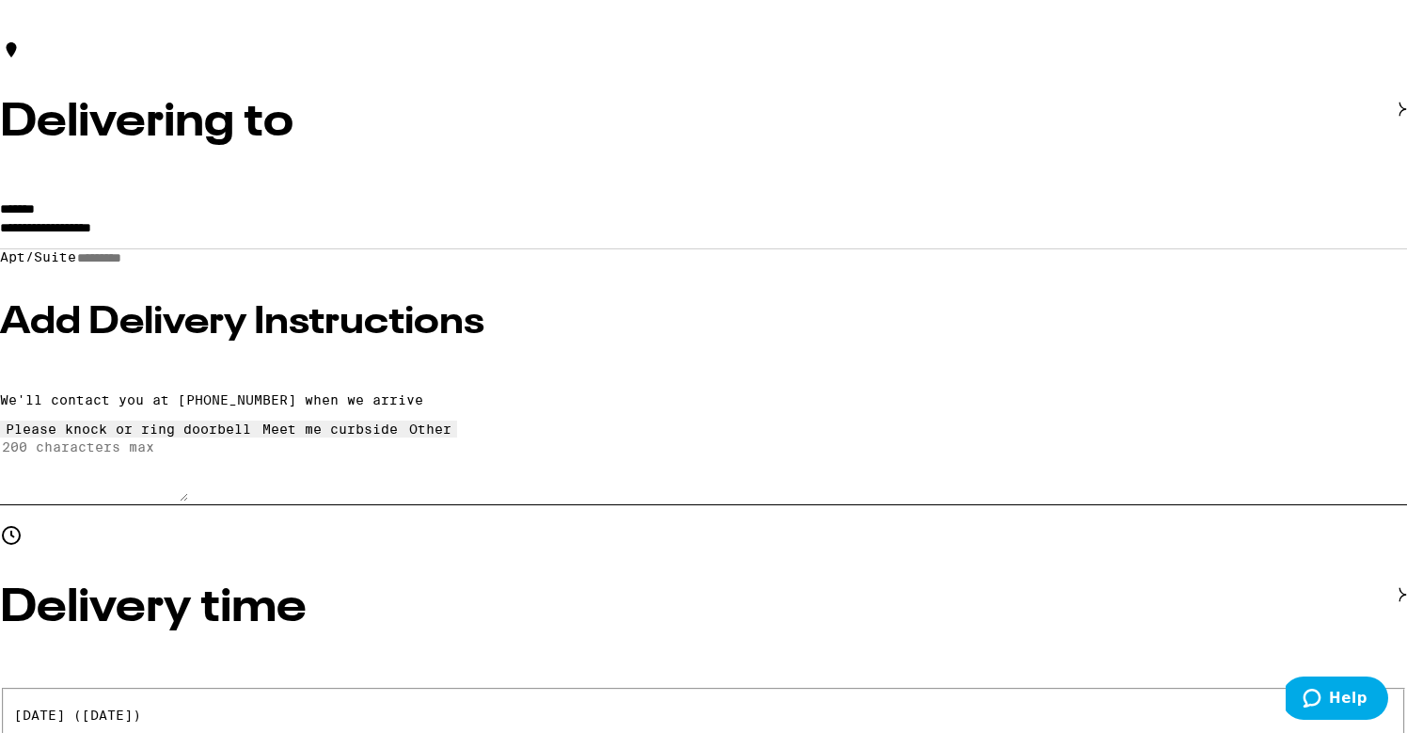
scroll to position [180, 0]
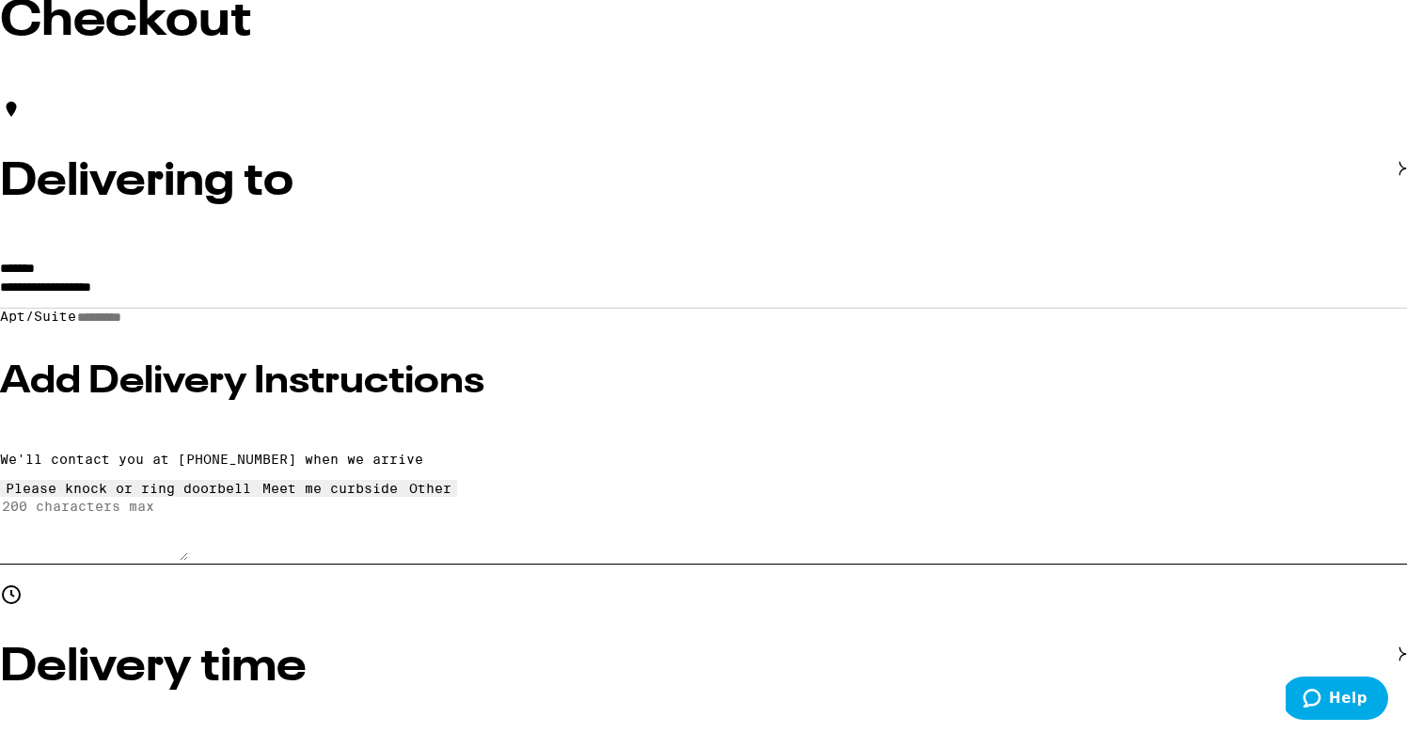
scroll to position [130, 0]
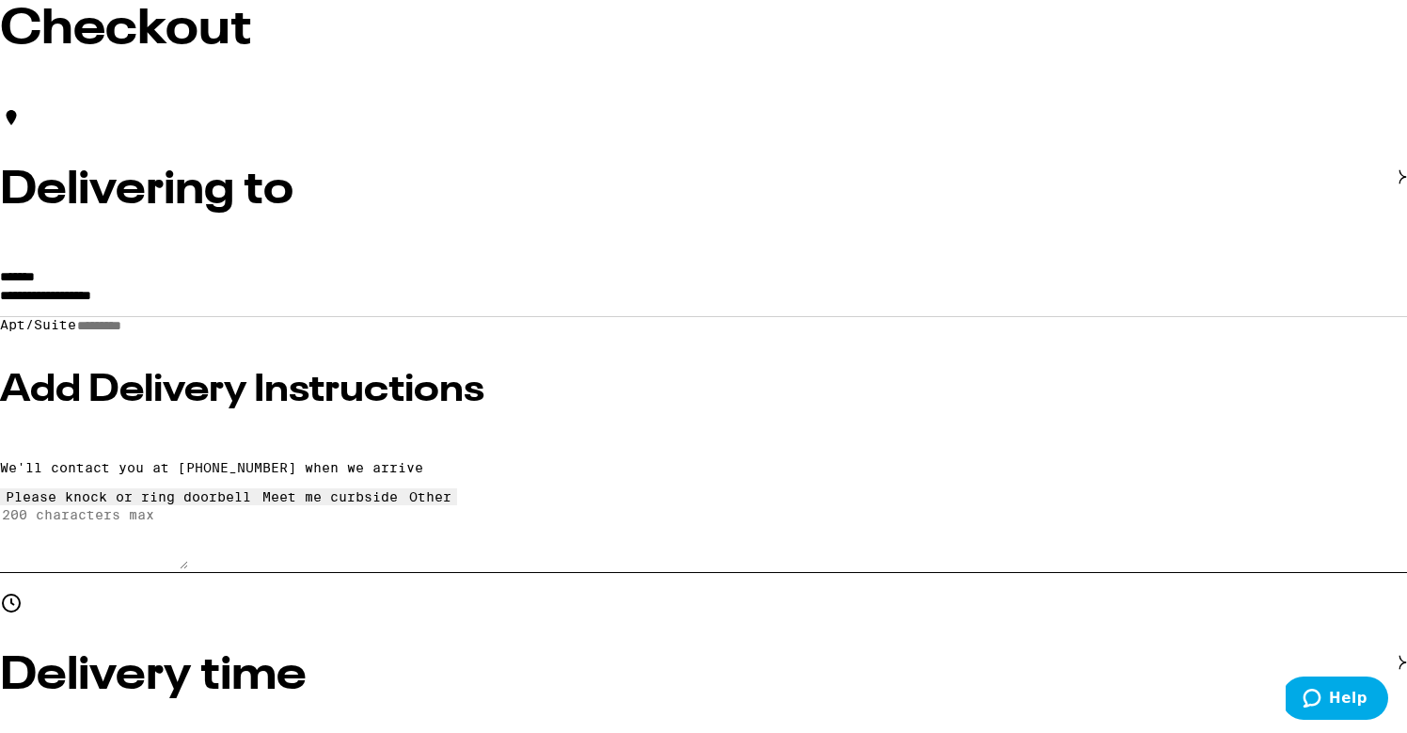
click at [426, 307] on input "**********" at bounding box center [703, 300] width 1407 height 32
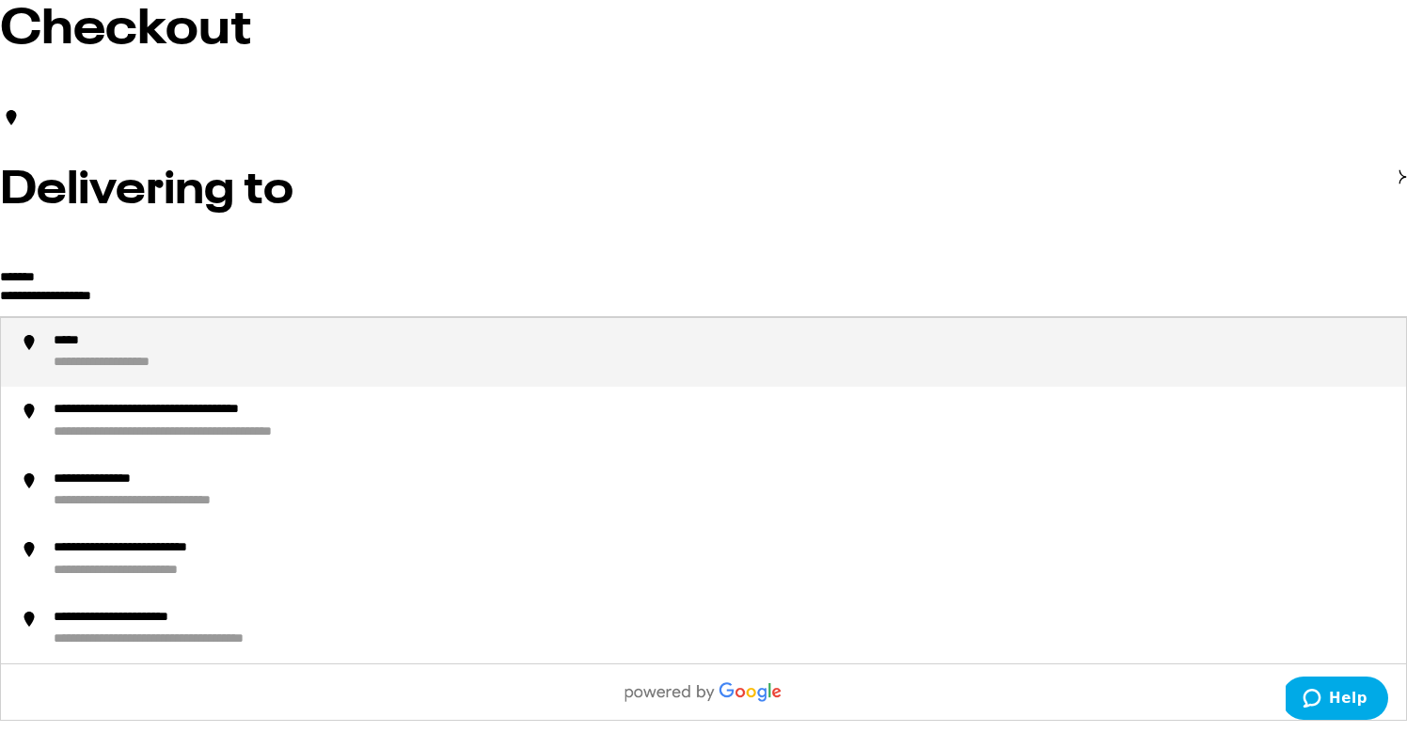
drag, startPoint x: 425, startPoint y: 310, endPoint x: -15, endPoint y: 292, distance: 440.6
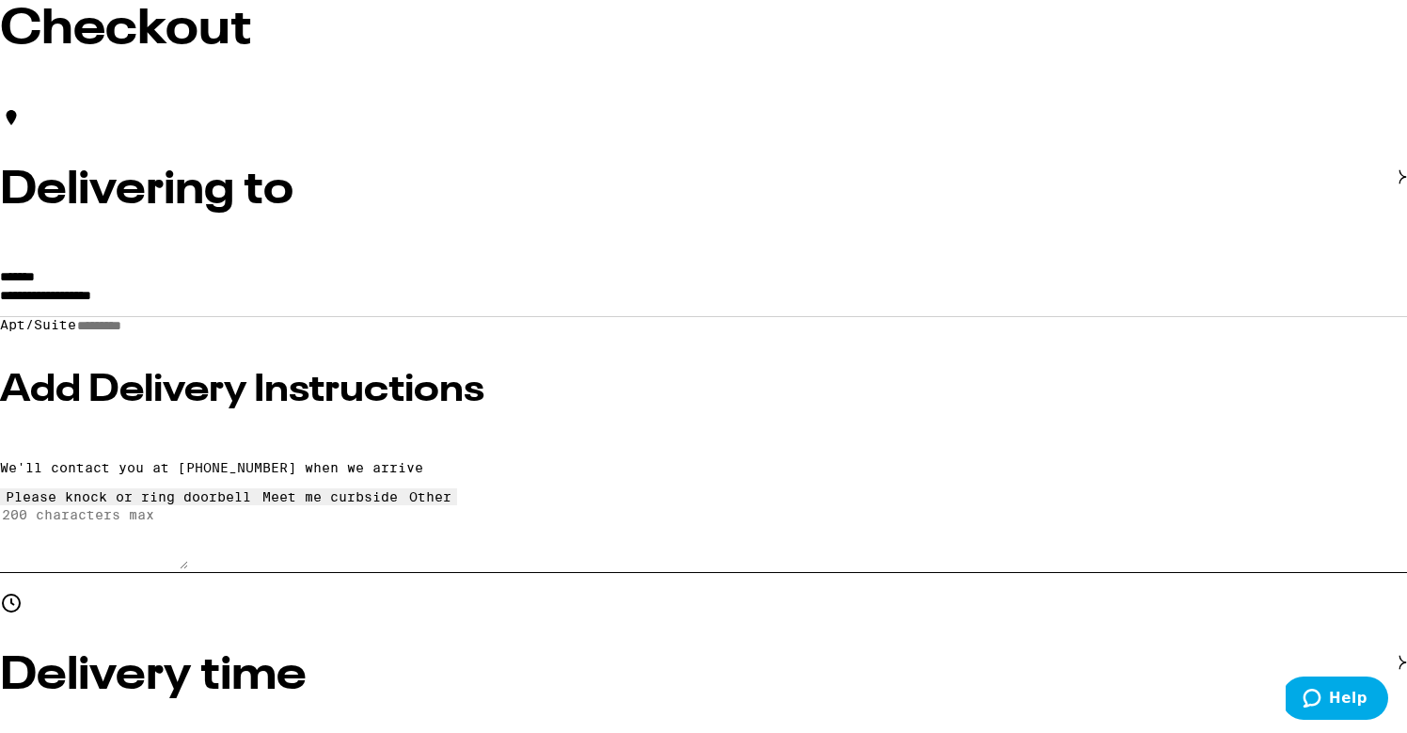
click at [183, 296] on div "**********" at bounding box center [703, 420] width 1407 height 301
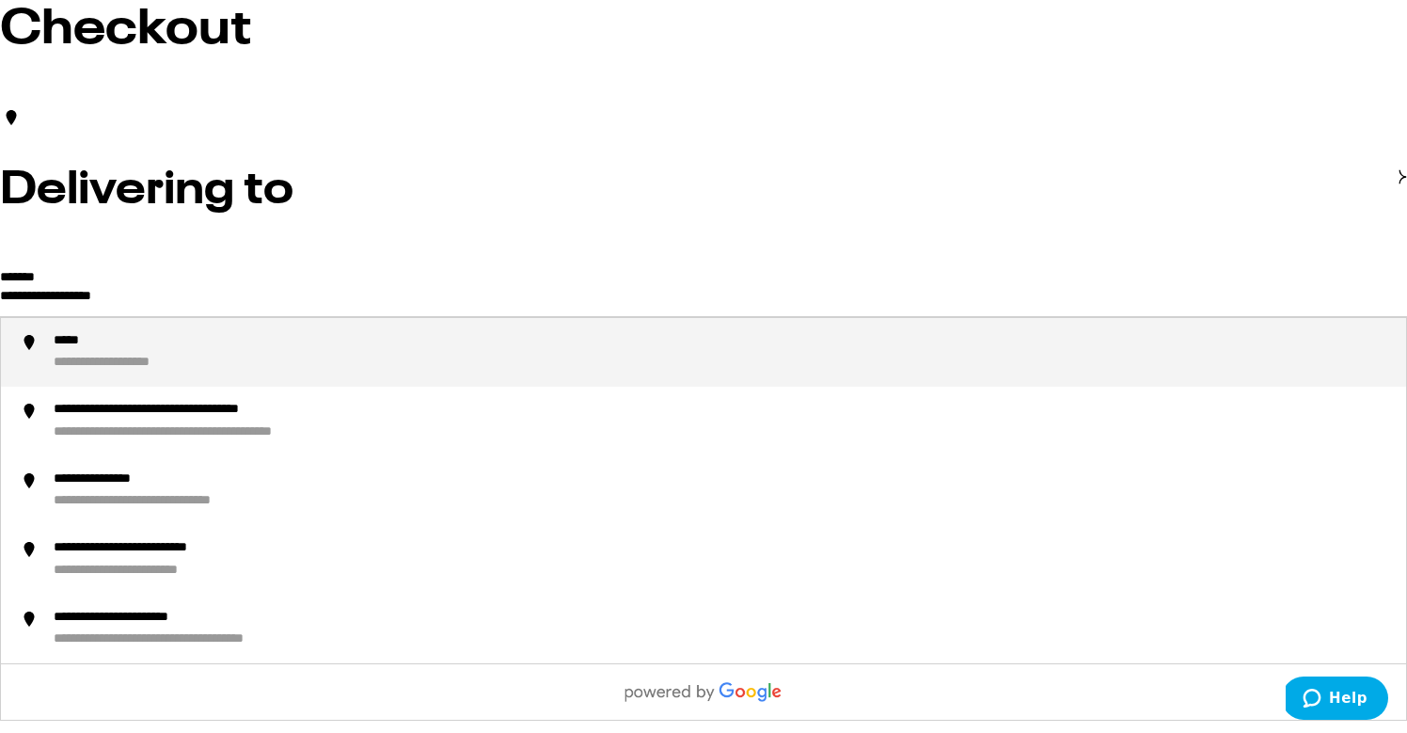
click at [187, 297] on input "**********" at bounding box center [703, 300] width 1407 height 32
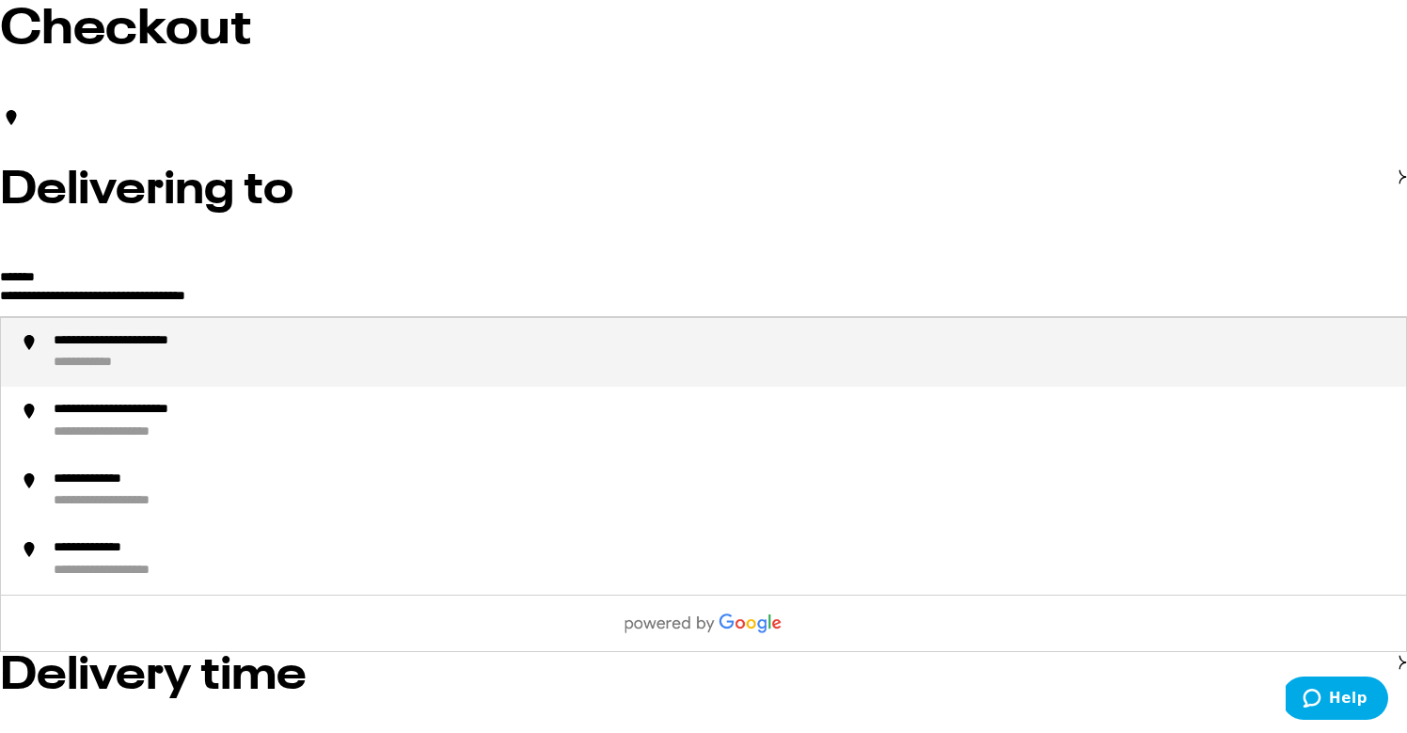
click at [274, 358] on div "**********" at bounding box center [723, 353] width 1338 height 40
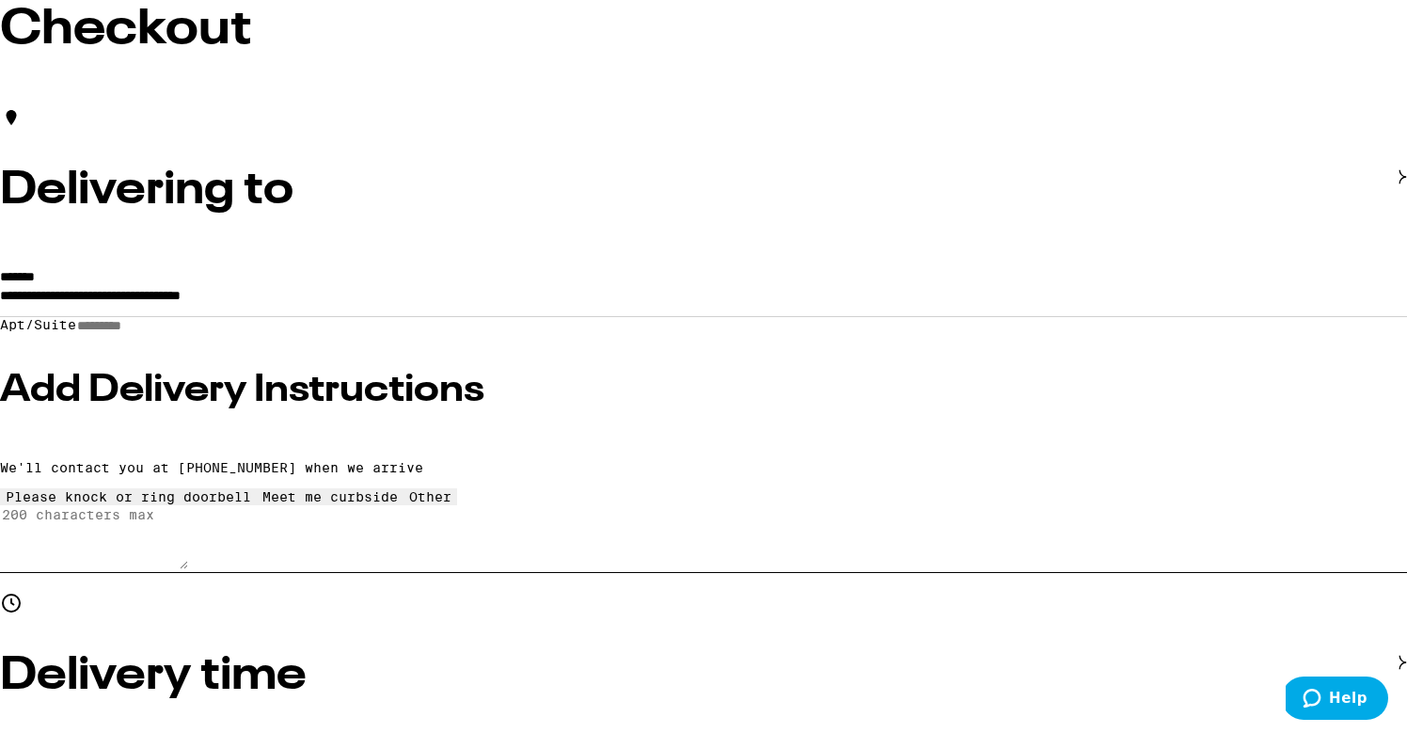
type input "**********"
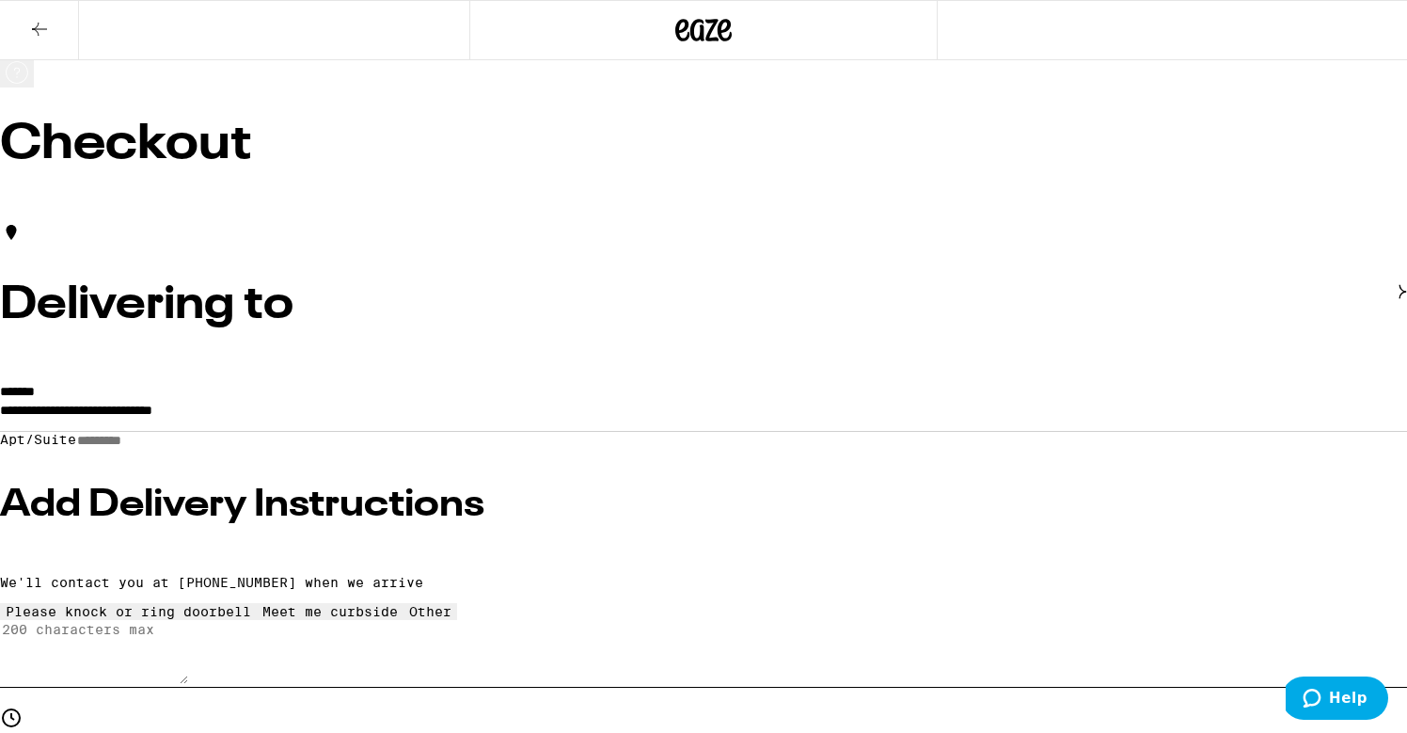
scroll to position [0, 0]
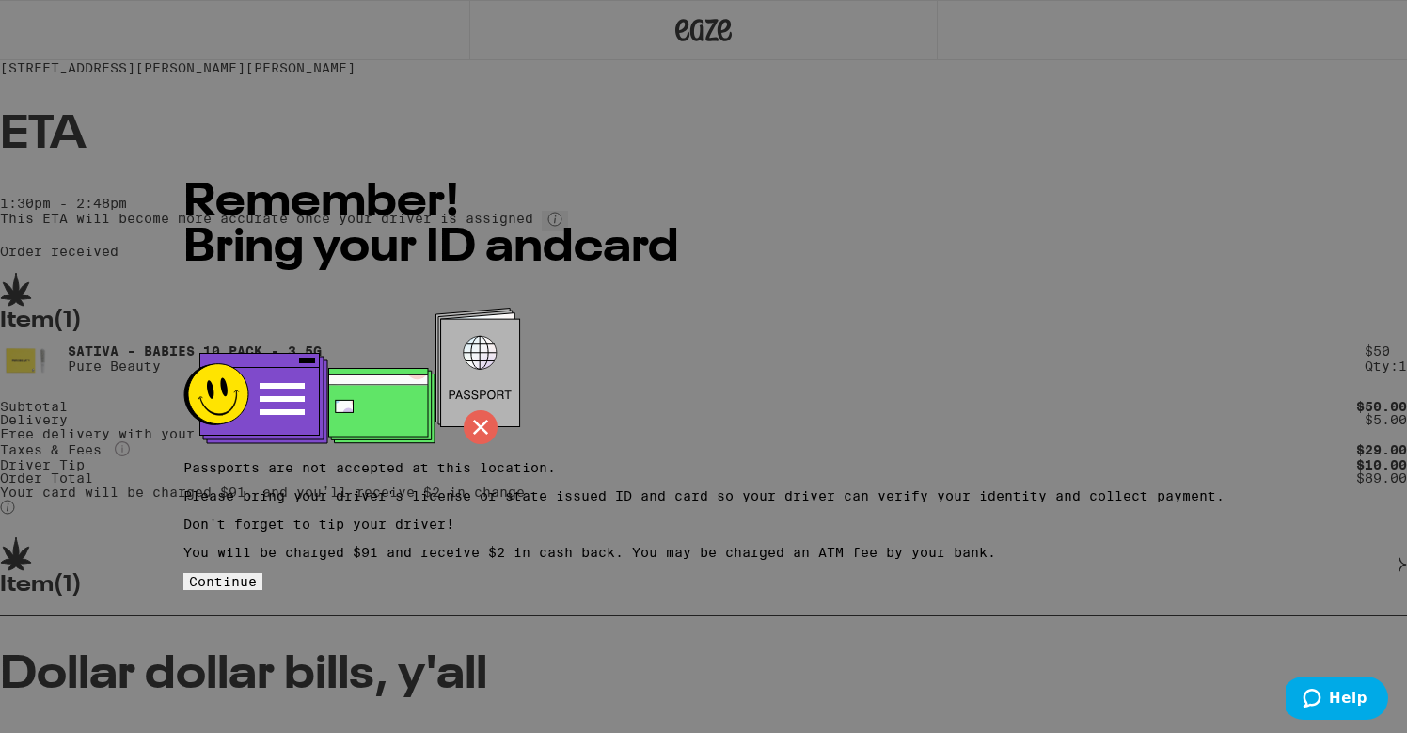
click at [257, 589] on span "Continue" at bounding box center [223, 581] width 68 height 15
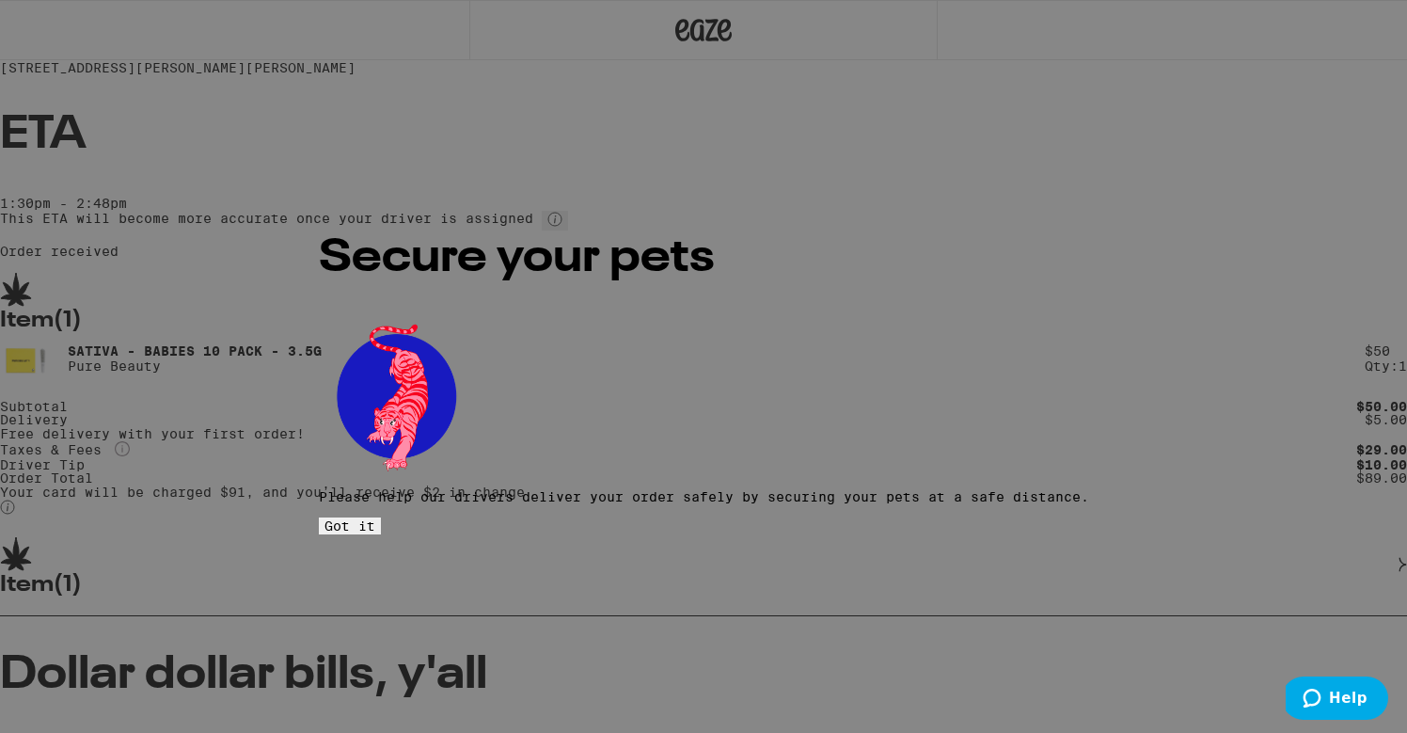
click at [375, 518] on span "Got it" at bounding box center [350, 525] width 51 height 15
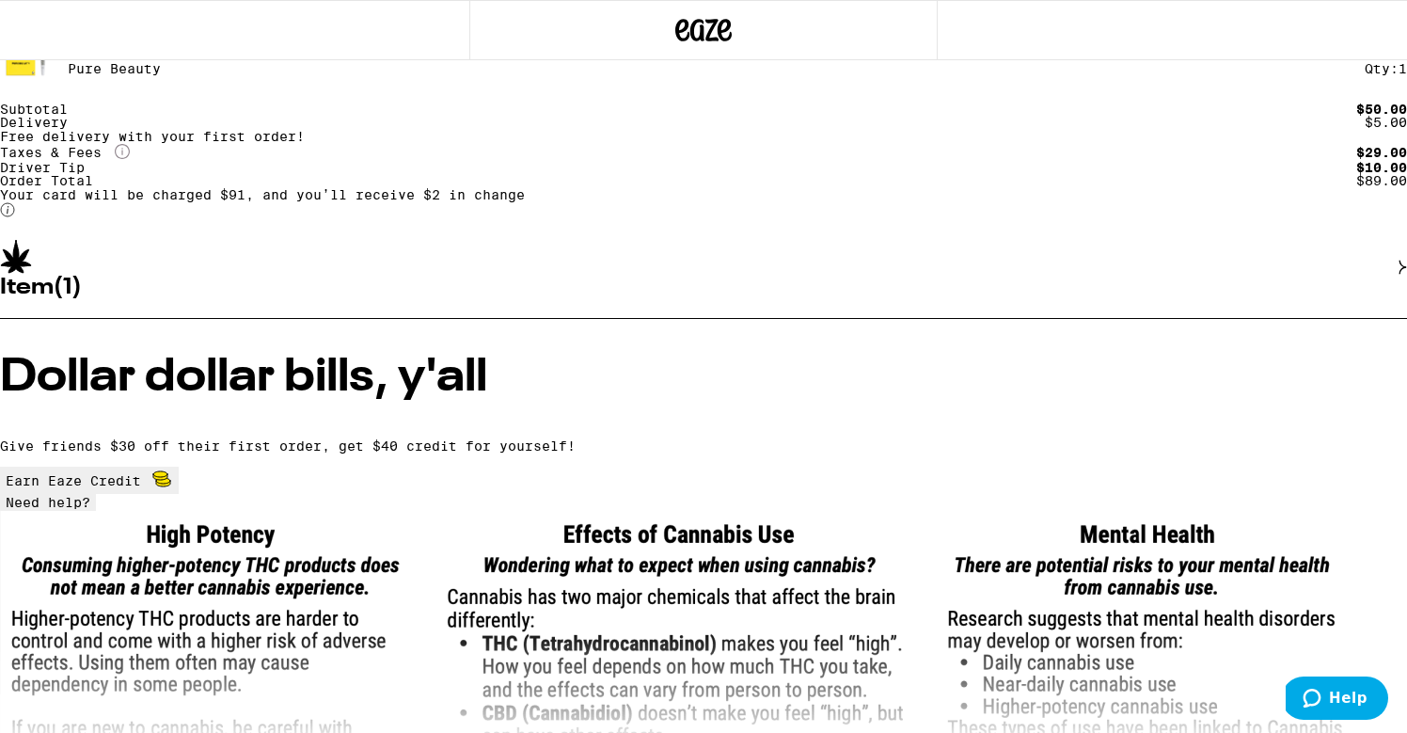
scroll to position [296, 0]
